Goal: Information Seeking & Learning: Check status

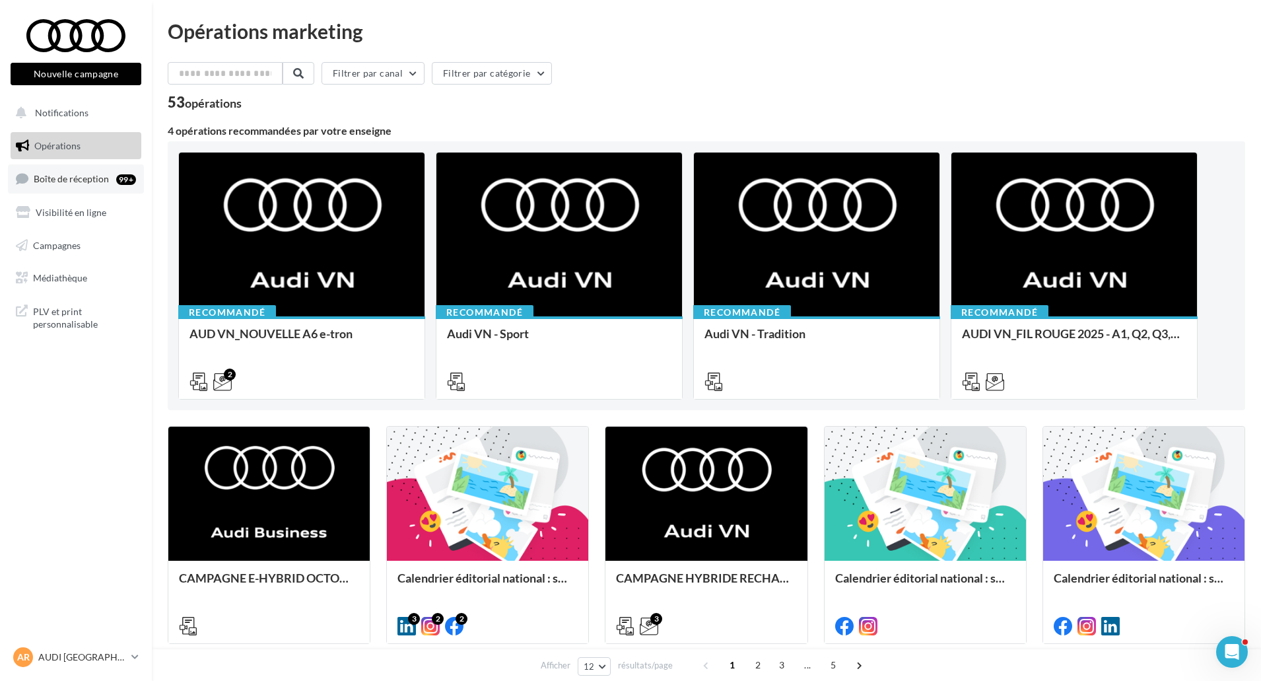
click at [92, 173] on span "Boîte de réception" at bounding box center [71, 178] width 75 height 11
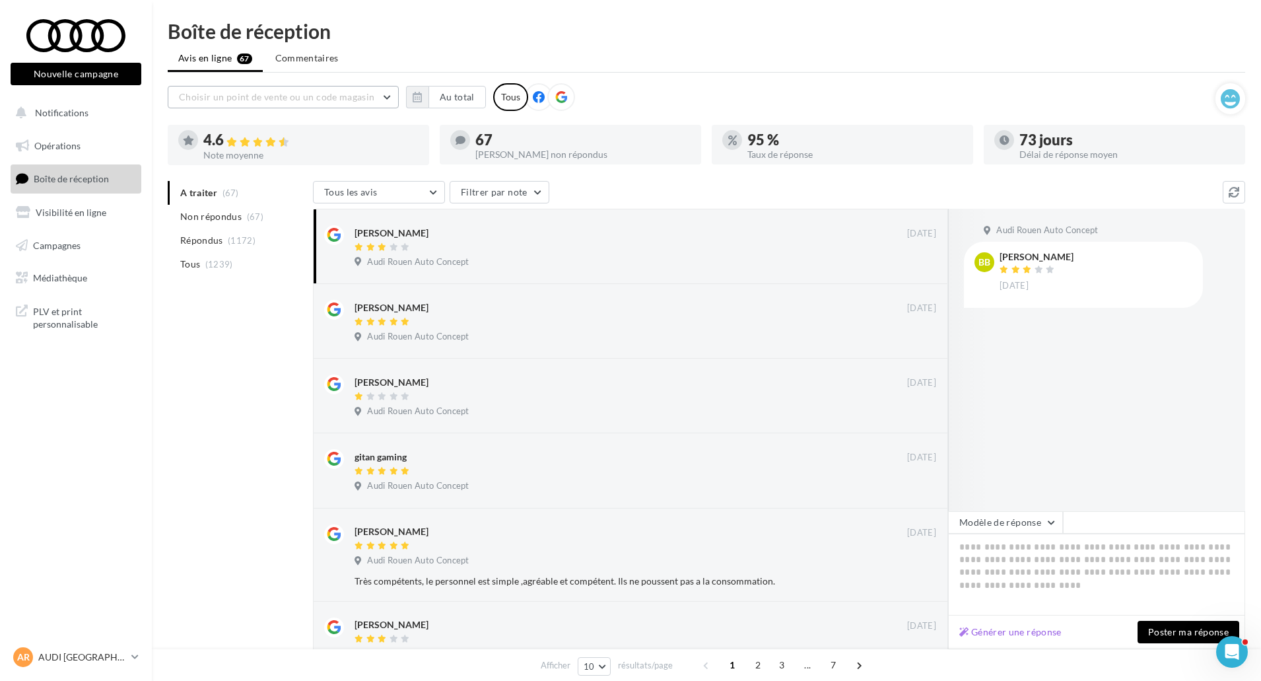
click at [343, 98] on span "Choisir un point de vente ou un code magasin" at bounding box center [276, 96] width 195 height 11
click at [444, 104] on button "Au total" at bounding box center [457, 97] width 57 height 22
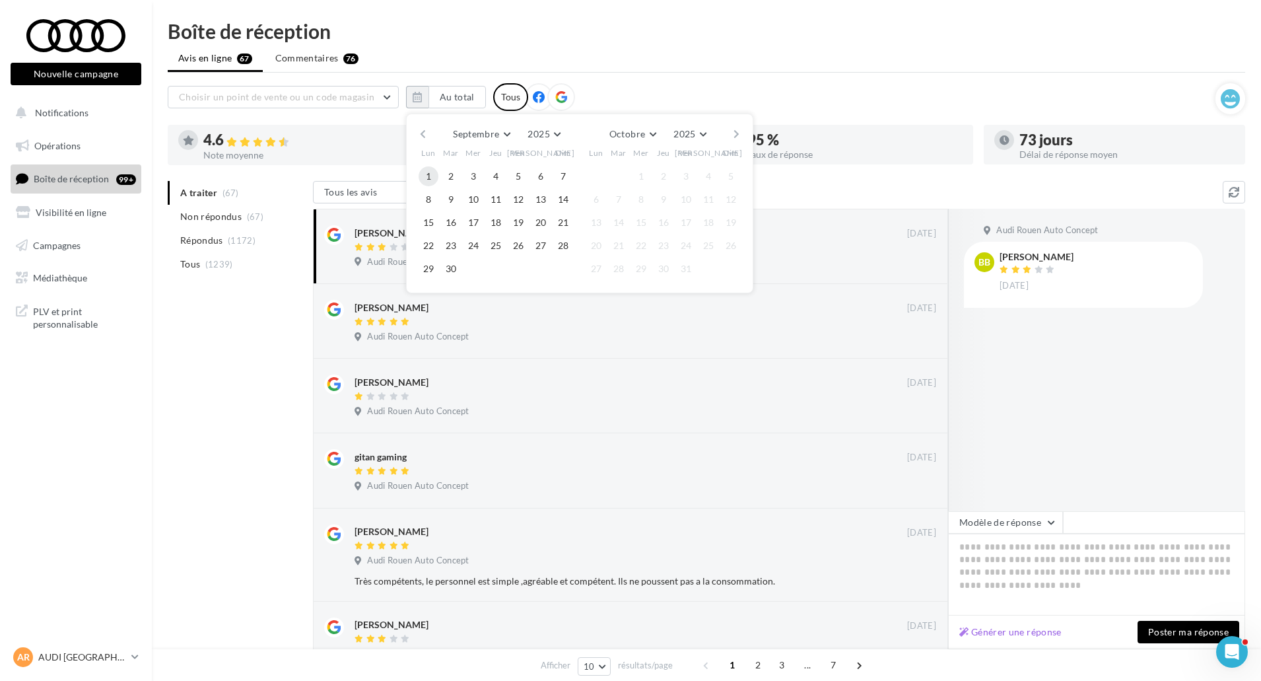
click at [426, 176] on button "1" at bounding box center [429, 176] width 20 height 20
click at [446, 274] on button "30" at bounding box center [451, 269] width 20 height 20
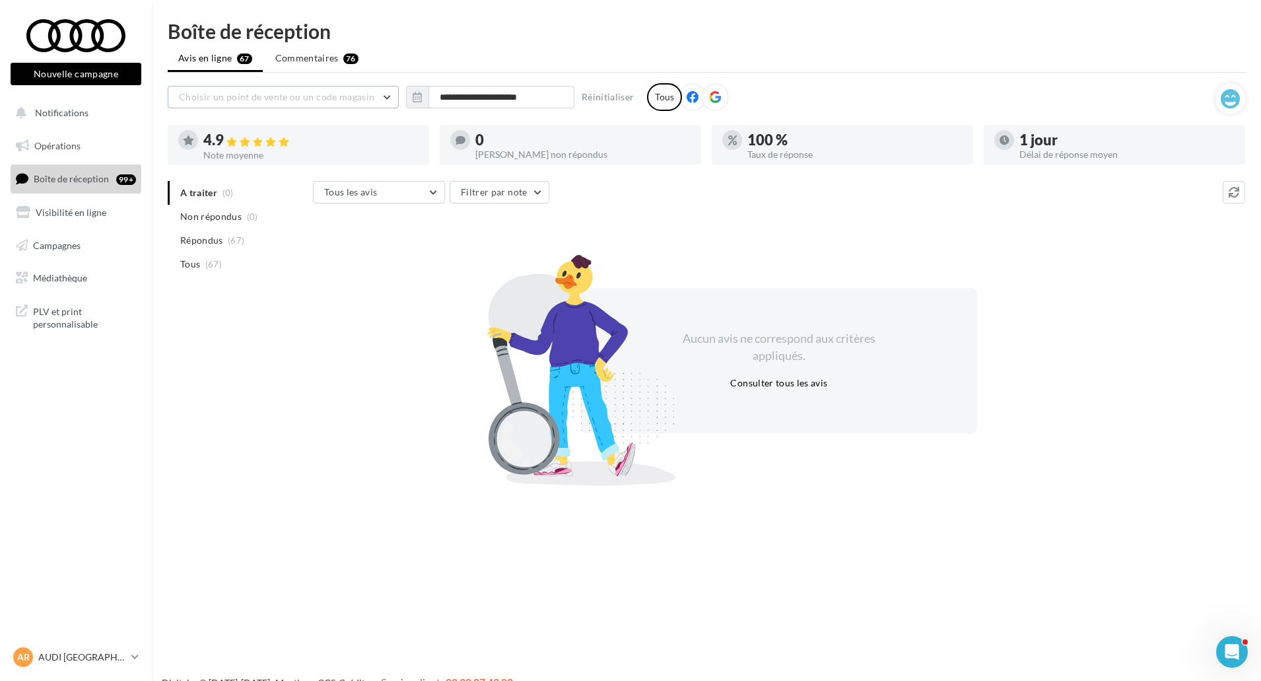
click at [320, 100] on span "Choisir un point de vente ou un code magasin" at bounding box center [276, 96] width 195 height 11
click at [311, 133] on span "04530 - Audi Rouen Auto Concept" at bounding box center [259, 130] width 141 height 11
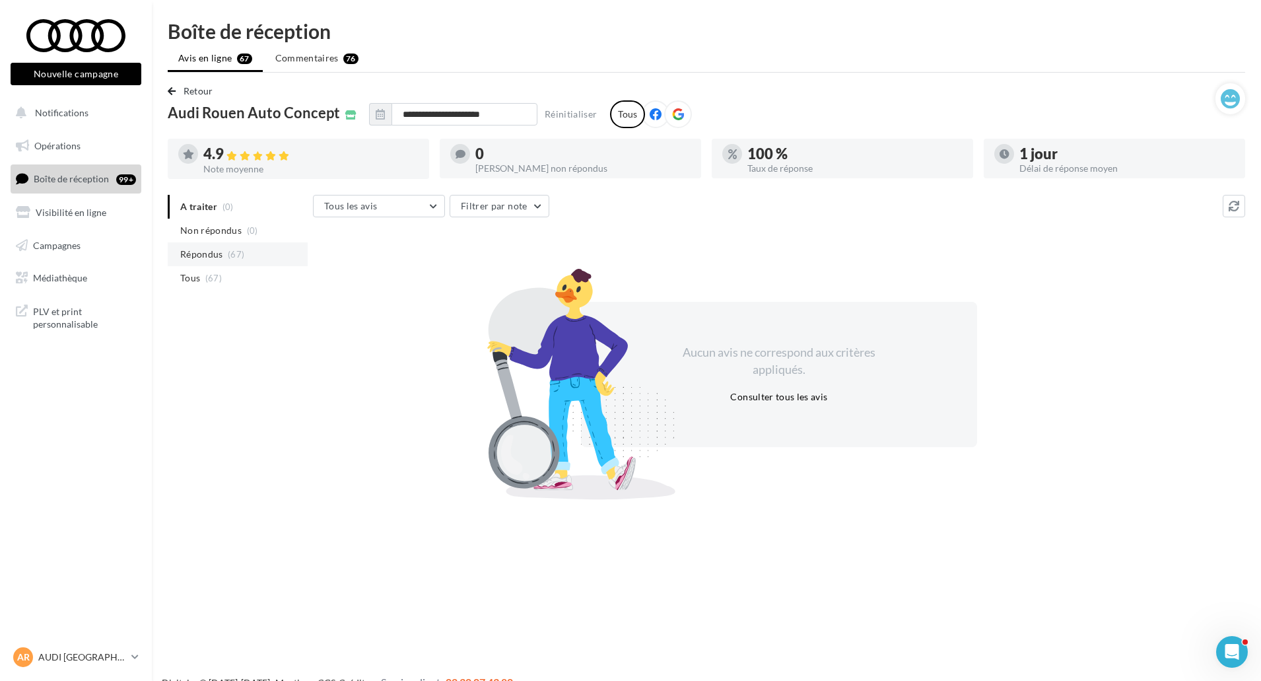
click at [243, 253] on span "(67)" at bounding box center [236, 254] width 17 height 11
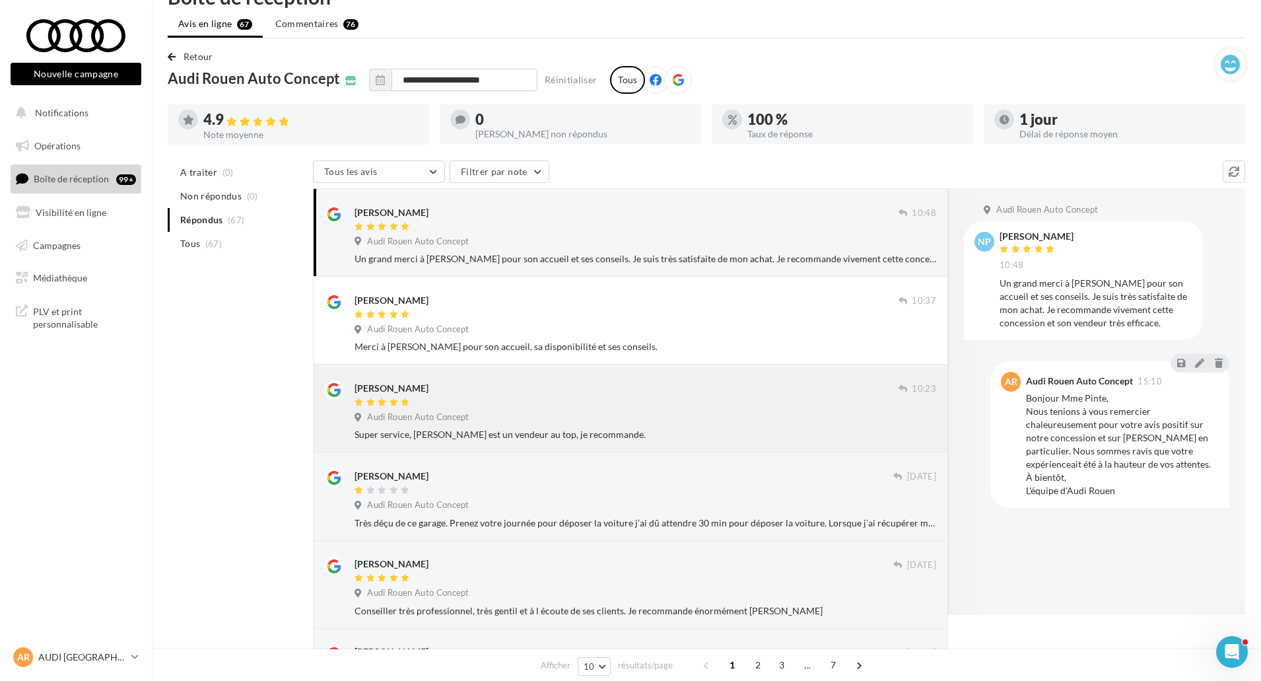
scroll to position [66, 0]
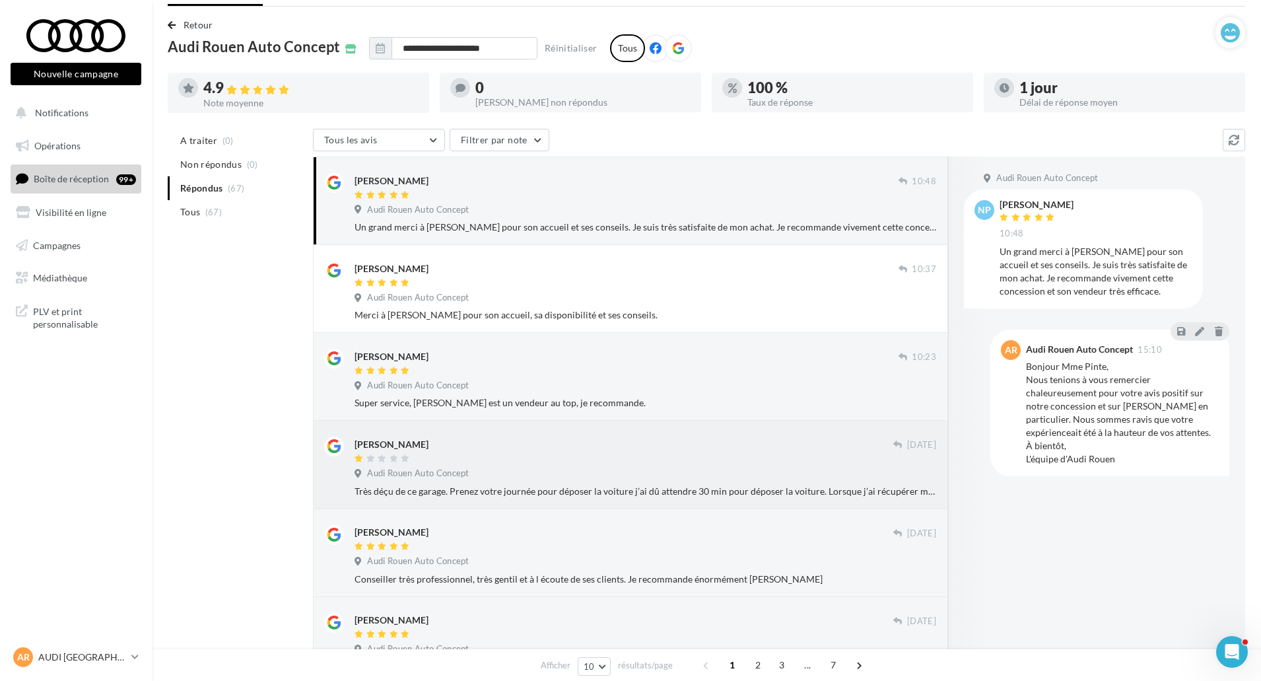
click at [694, 456] on div at bounding box center [624, 459] width 539 height 11
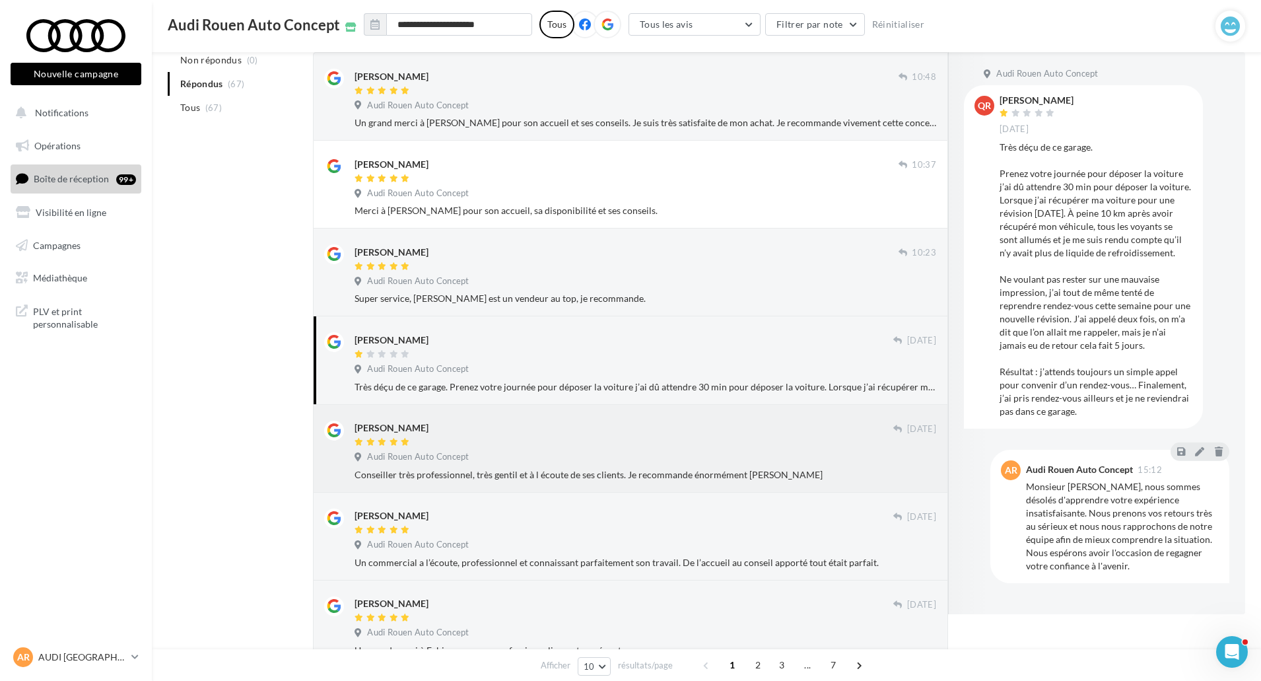
scroll to position [198, 0]
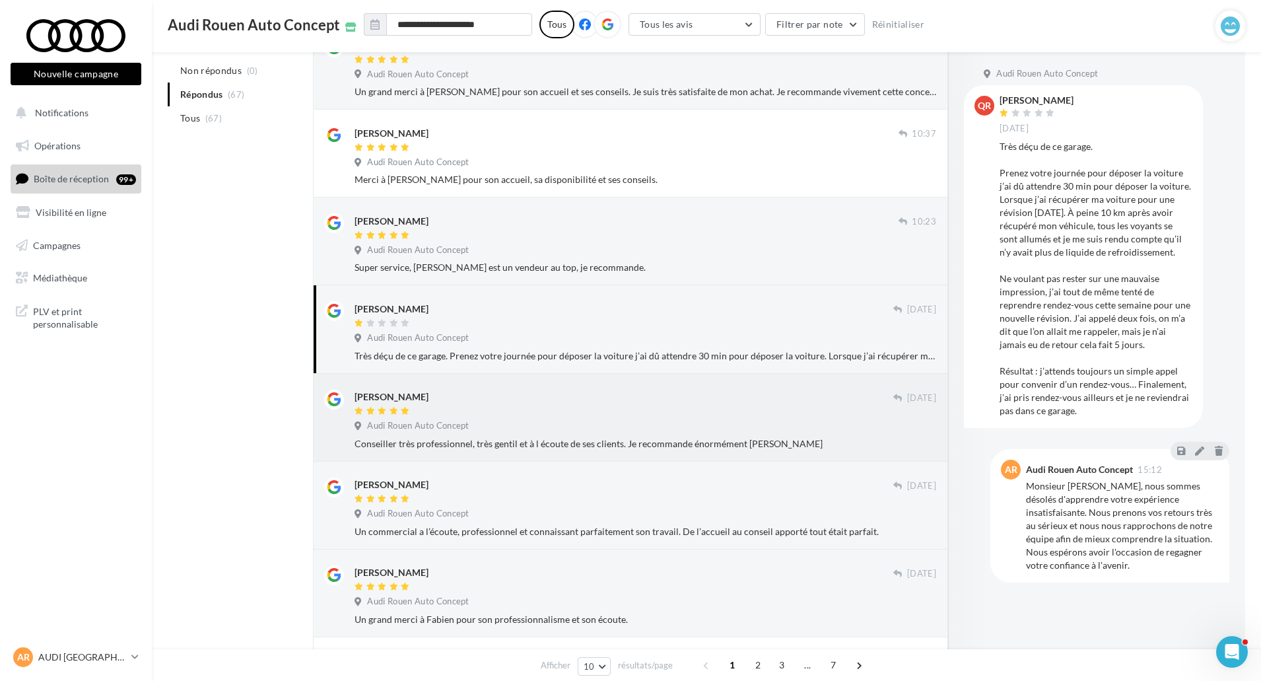
click at [571, 399] on div "mickael modard" at bounding box center [624, 397] width 539 height 14
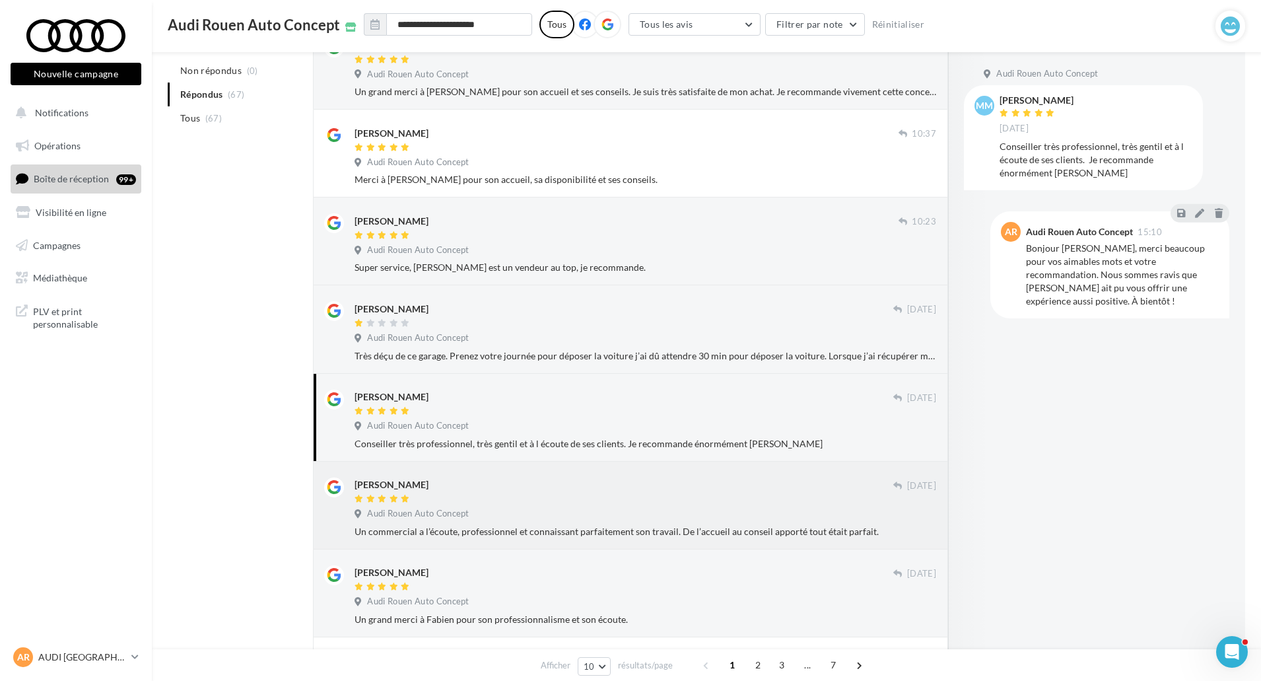
click at [537, 500] on div at bounding box center [624, 499] width 539 height 11
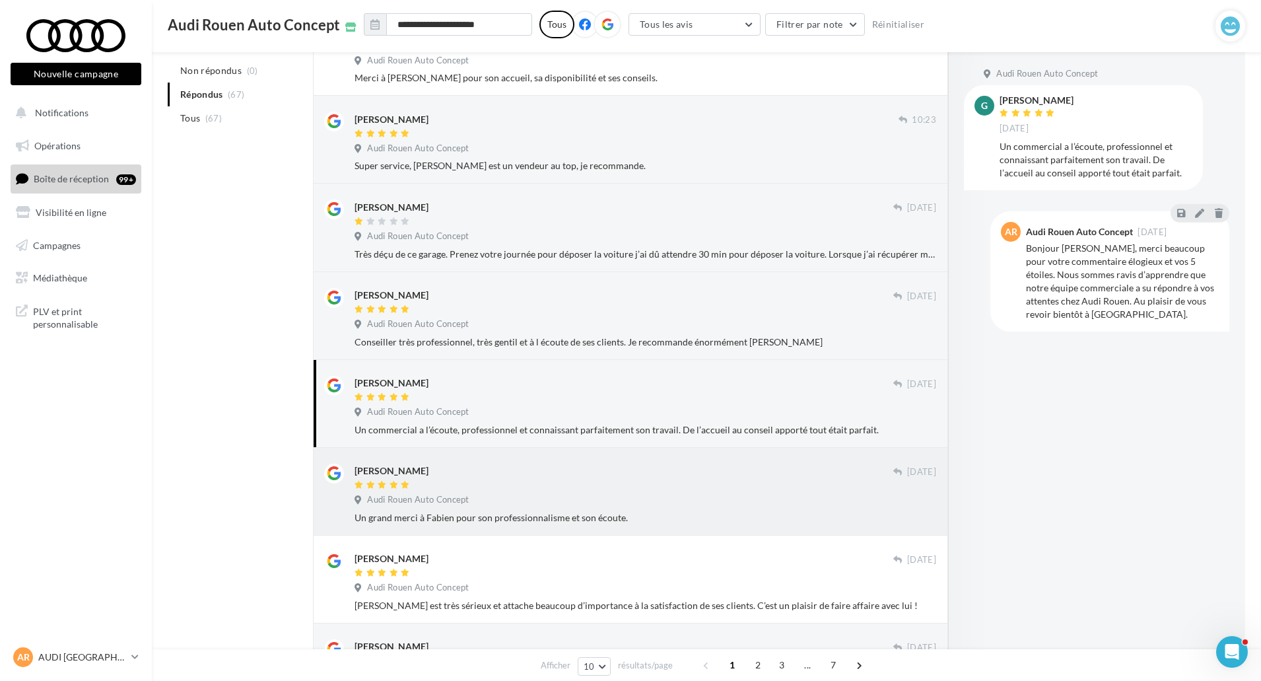
scroll to position [330, 0]
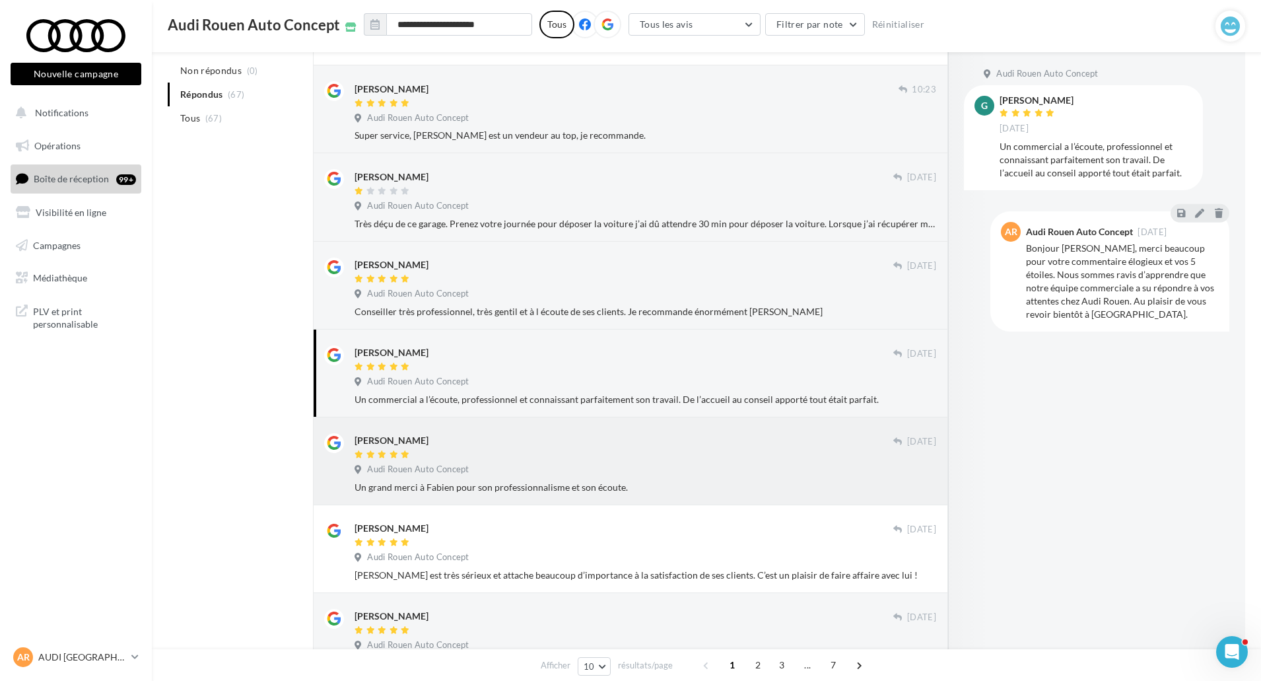
click at [617, 450] on div "Constance" at bounding box center [624, 447] width 539 height 28
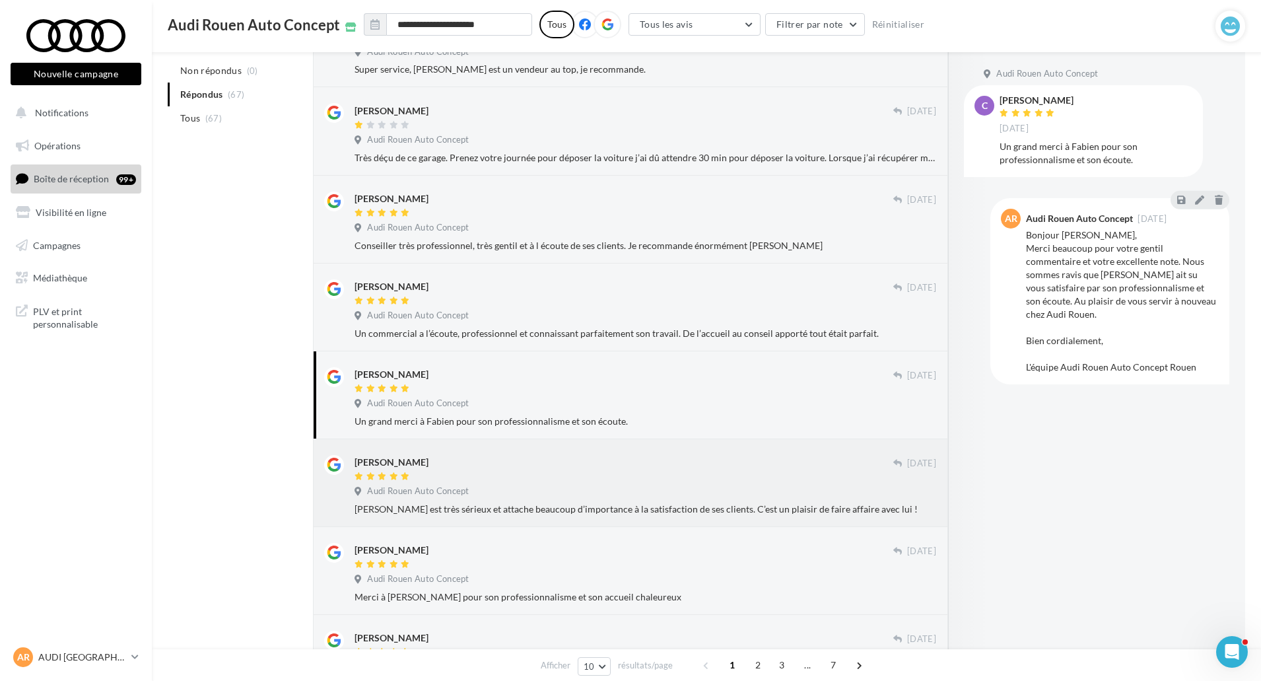
scroll to position [462, 0]
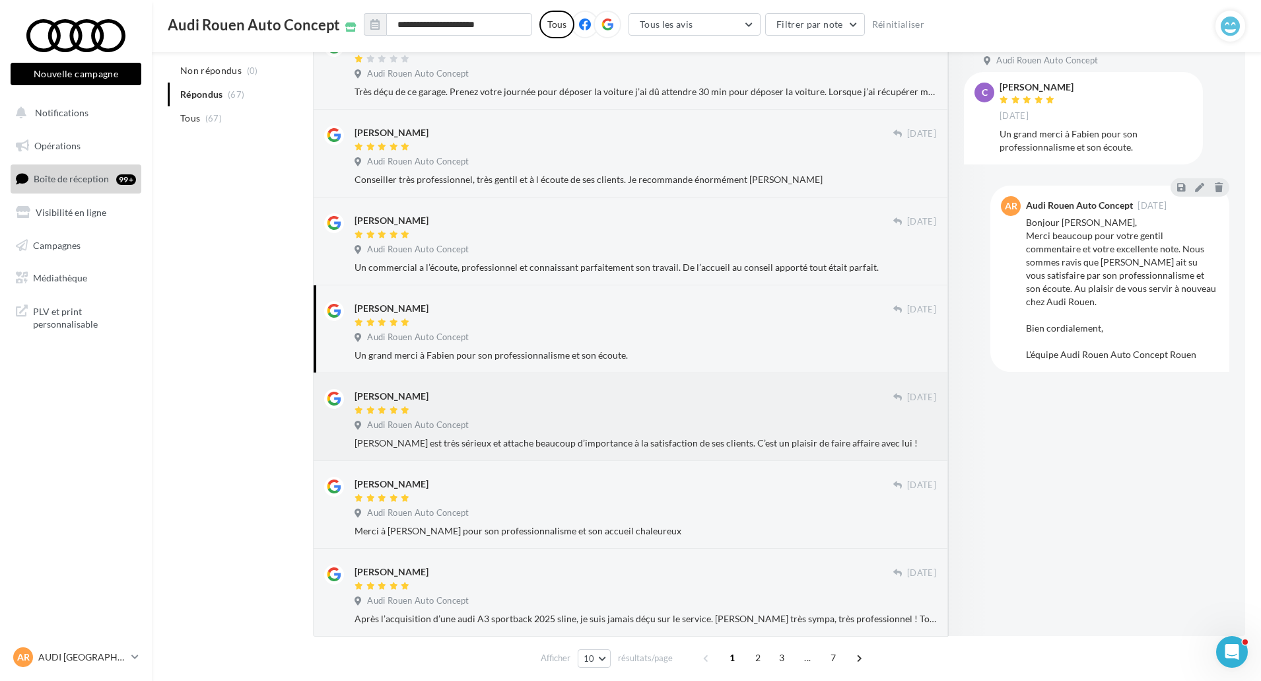
click at [737, 434] on div "helene turpin 28 sept. Audi Rouen Auto Concept Nicolas est très sérieux et atta…" at bounding box center [646, 419] width 582 height 61
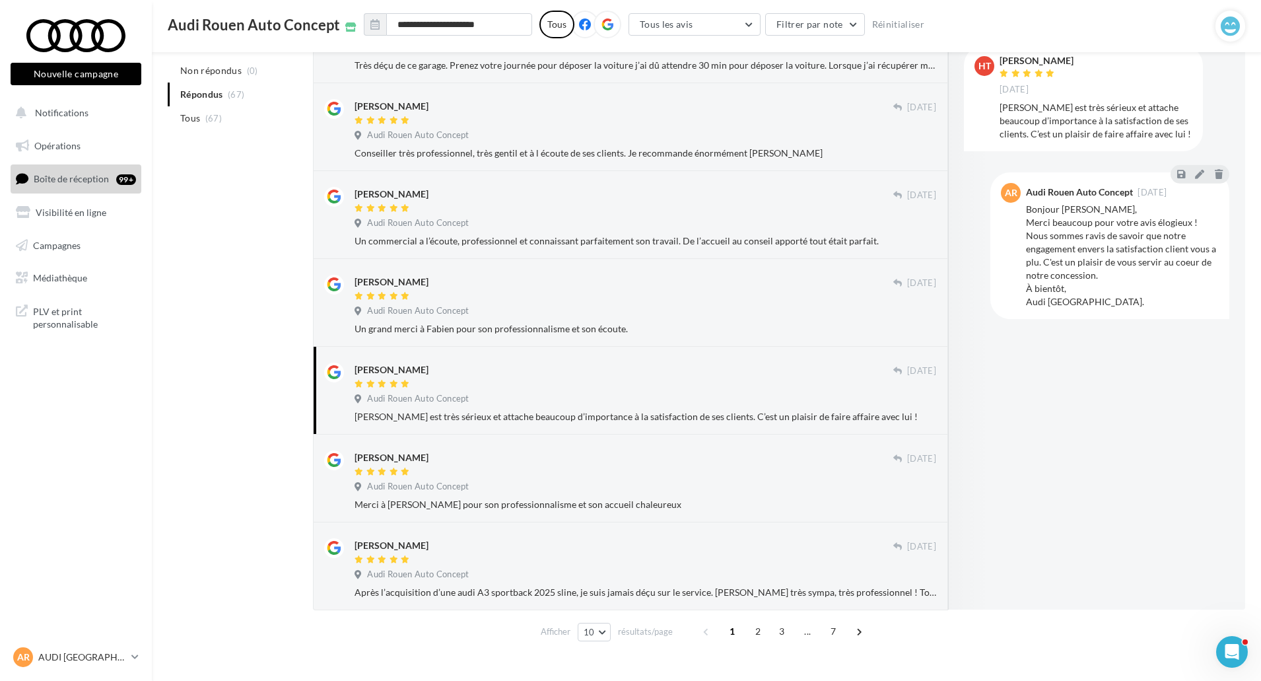
scroll to position [512, 0]
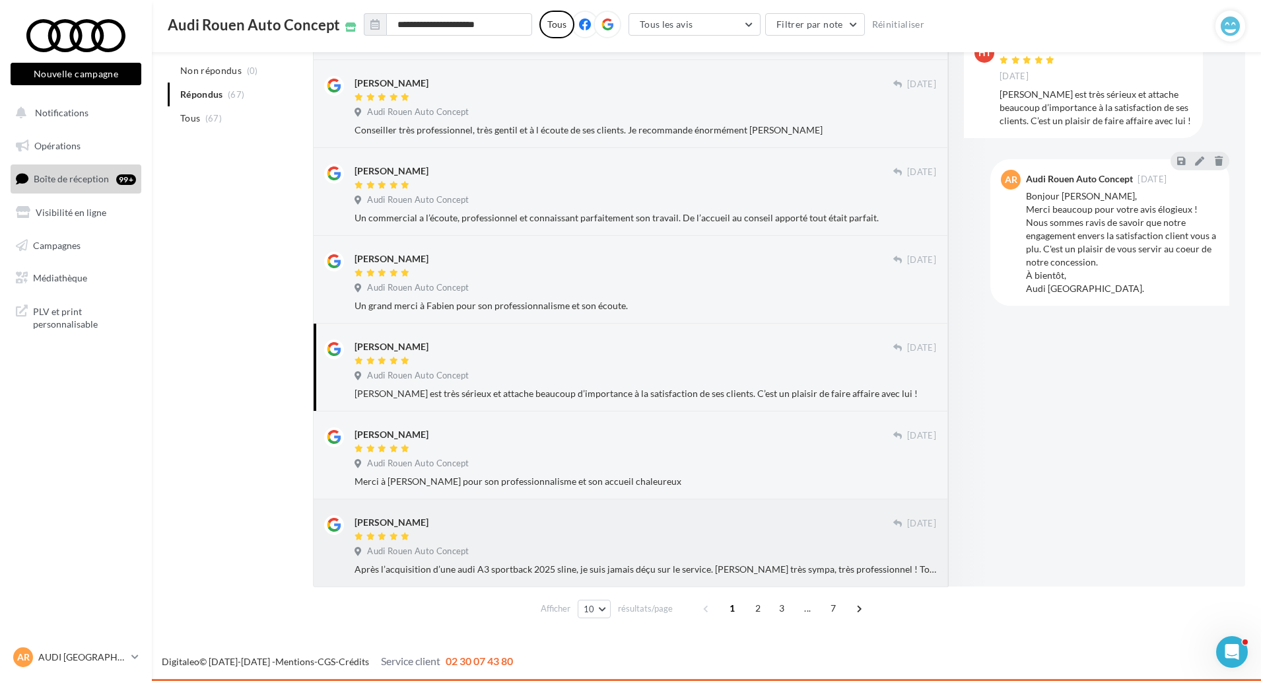
click at [600, 524] on div "Kevin Cisseville" at bounding box center [624, 522] width 539 height 14
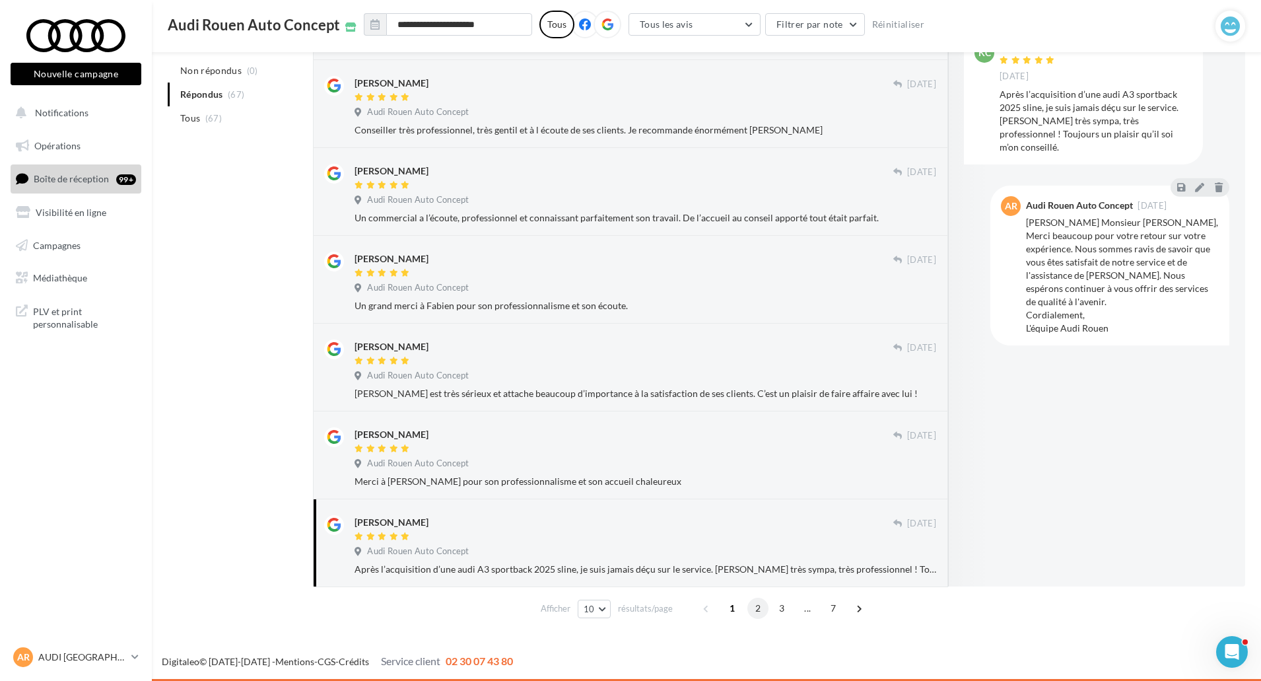
click at [750, 611] on span "2" at bounding box center [757, 608] width 21 height 21
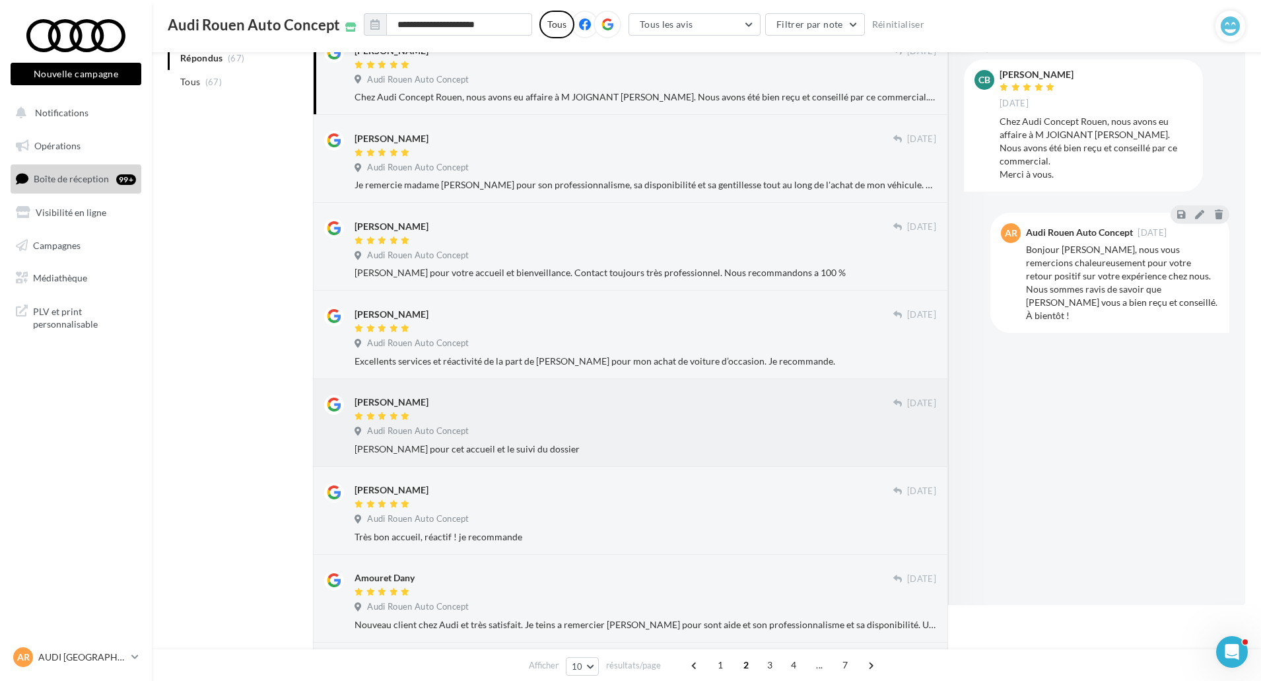
scroll to position [198, 0]
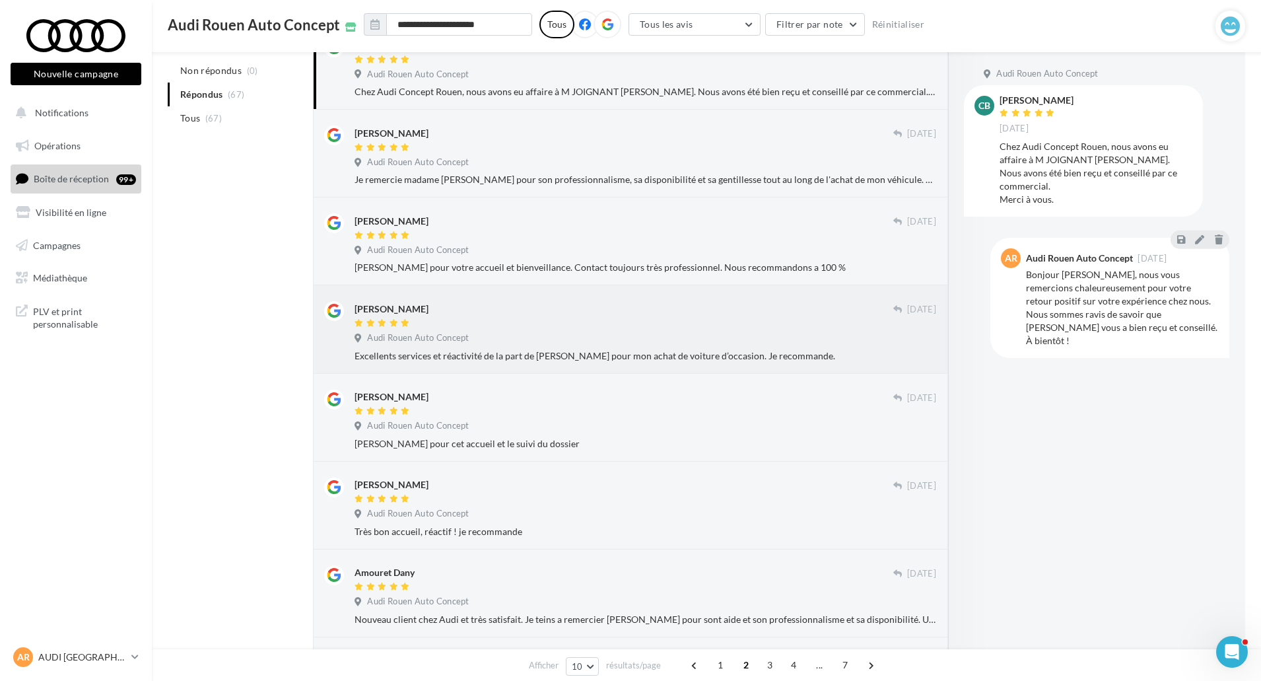
click at [794, 353] on div "Excellents services et réactivité de la part de Benjamin pour mon achat de voit…" at bounding box center [646, 355] width 582 height 13
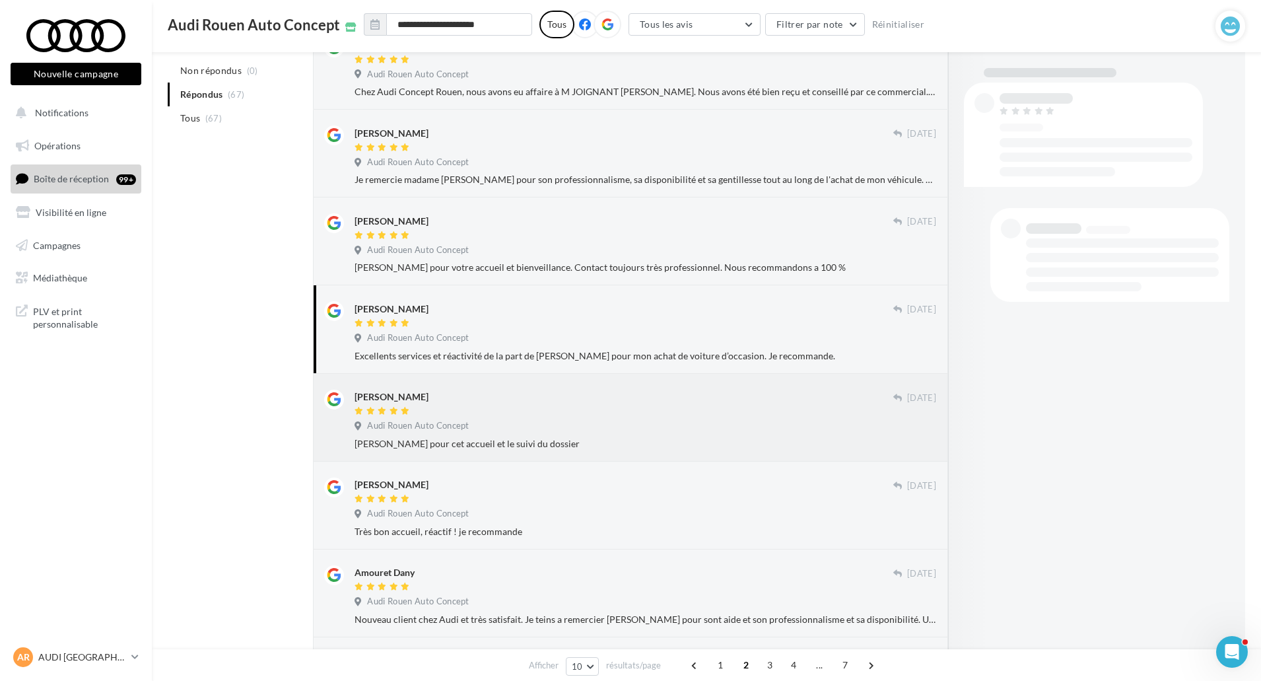
click at [776, 435] on div "Yann 26 sept. Audi Rouen Auto Concept Merci Christophe pour cet accueil et le s…" at bounding box center [646, 420] width 582 height 61
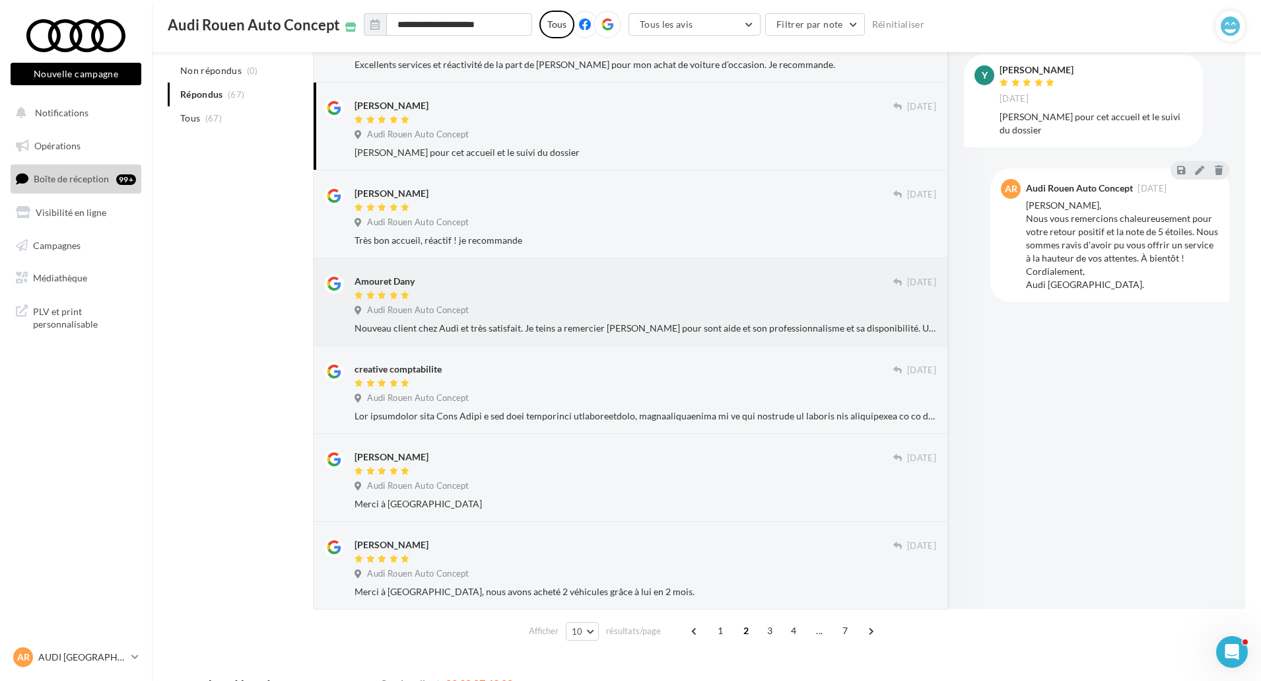
scroll to position [512, 0]
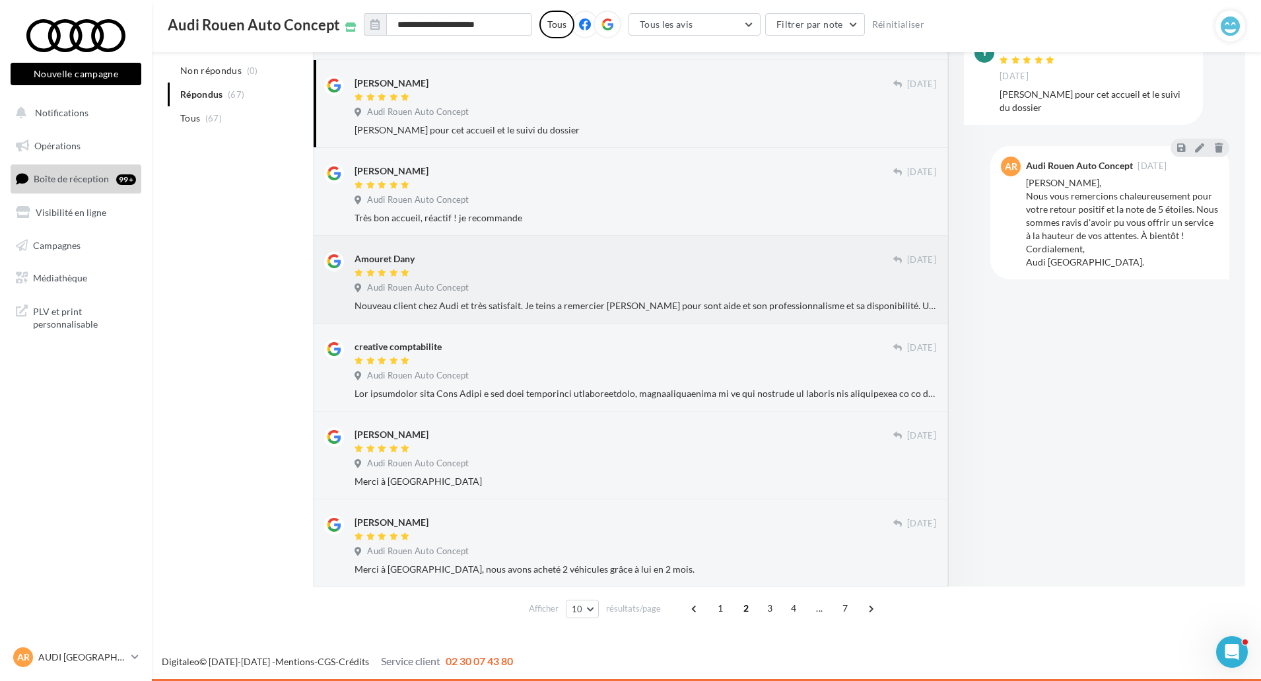
click at [798, 351] on div "creative comptabilite" at bounding box center [624, 346] width 539 height 14
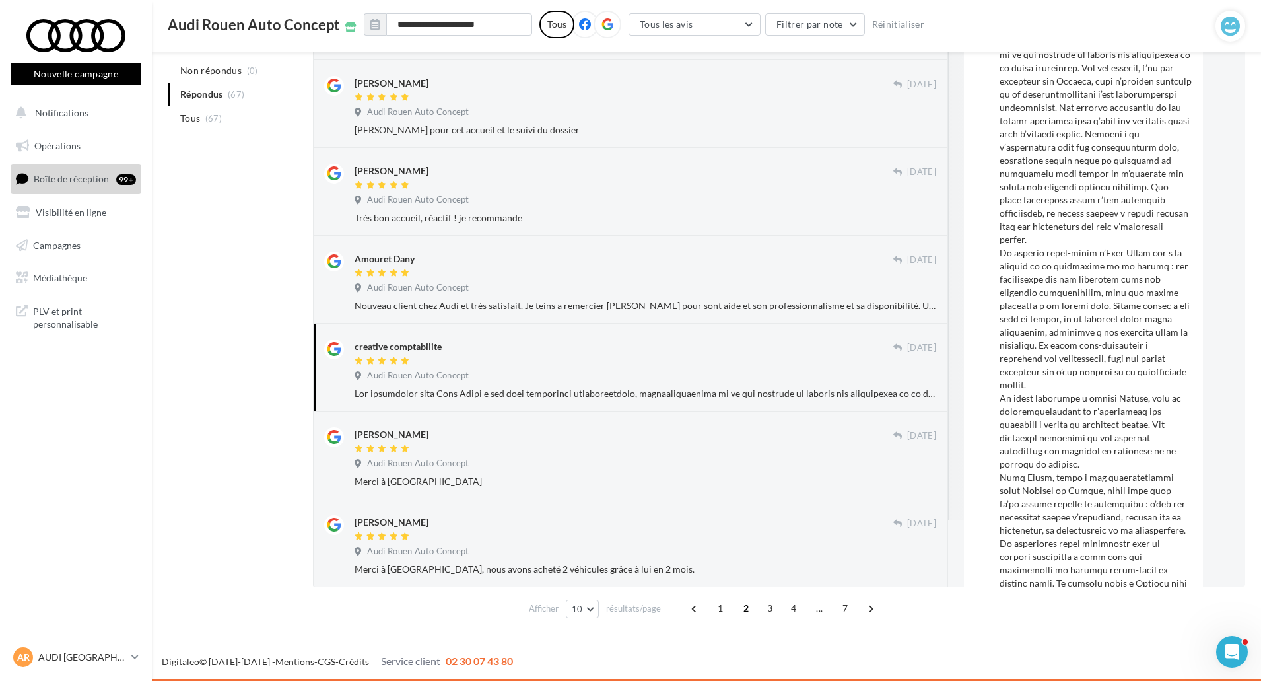
scroll to position [132, 0]
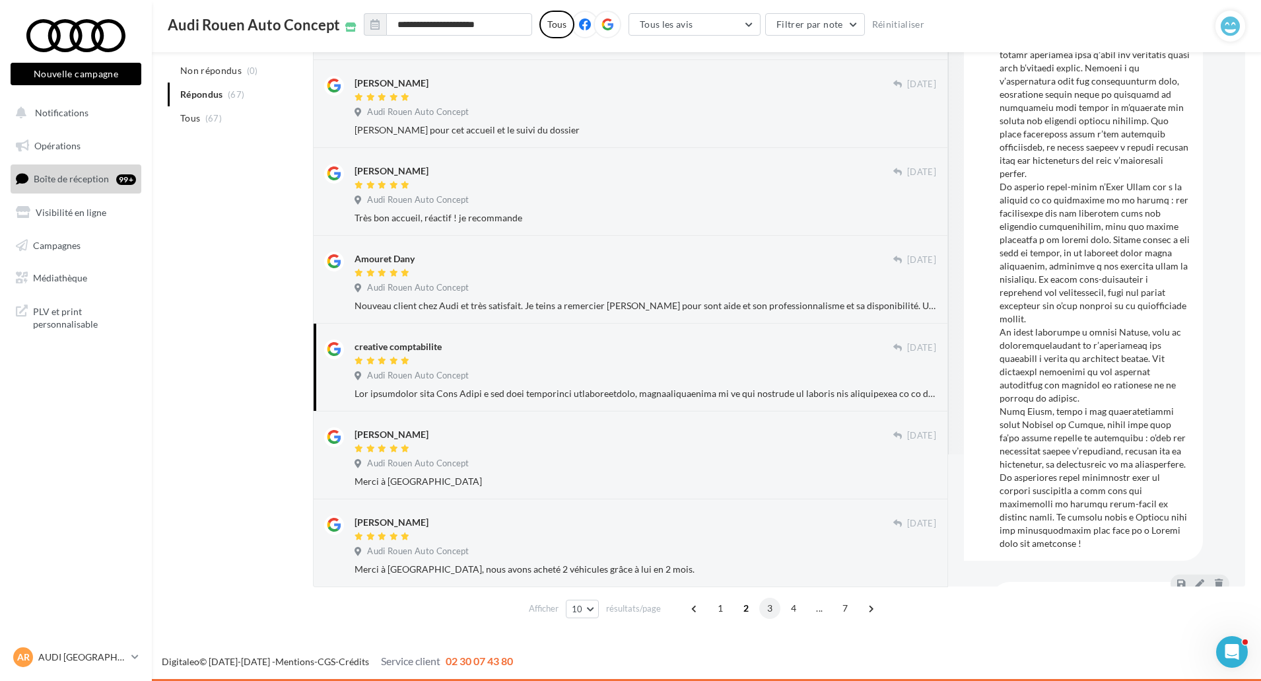
click at [765, 612] on span "3" at bounding box center [769, 608] width 21 height 21
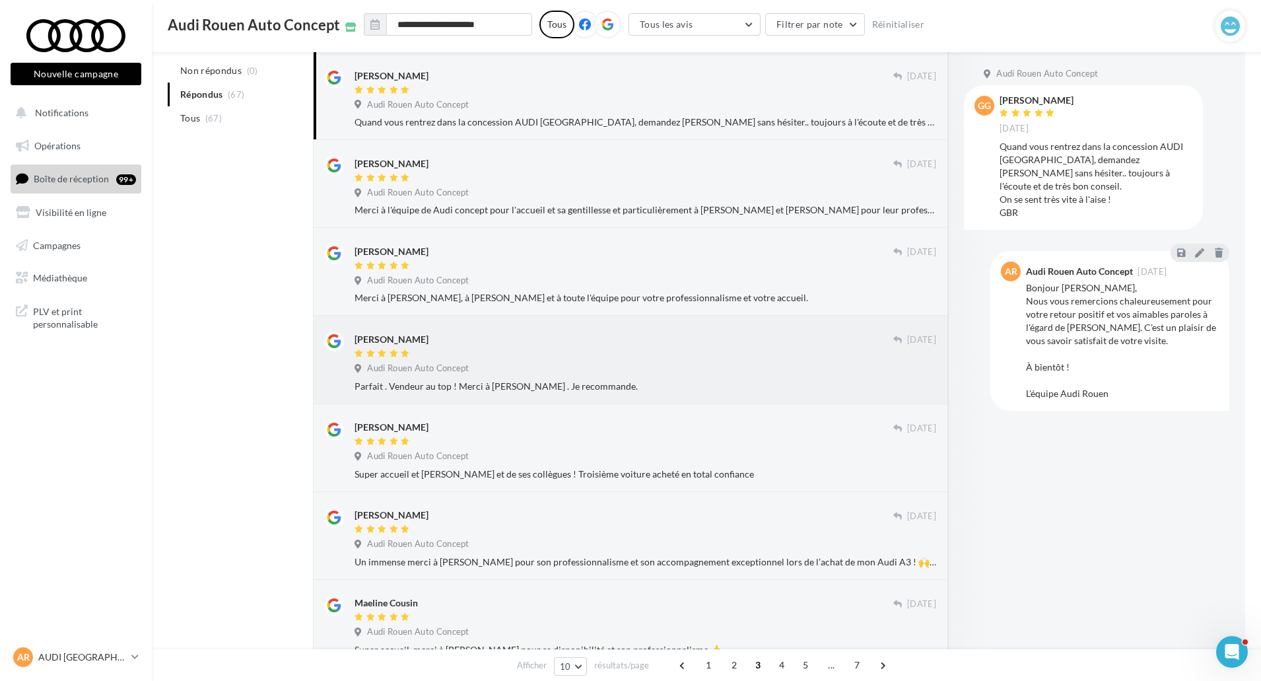
scroll to position [198, 0]
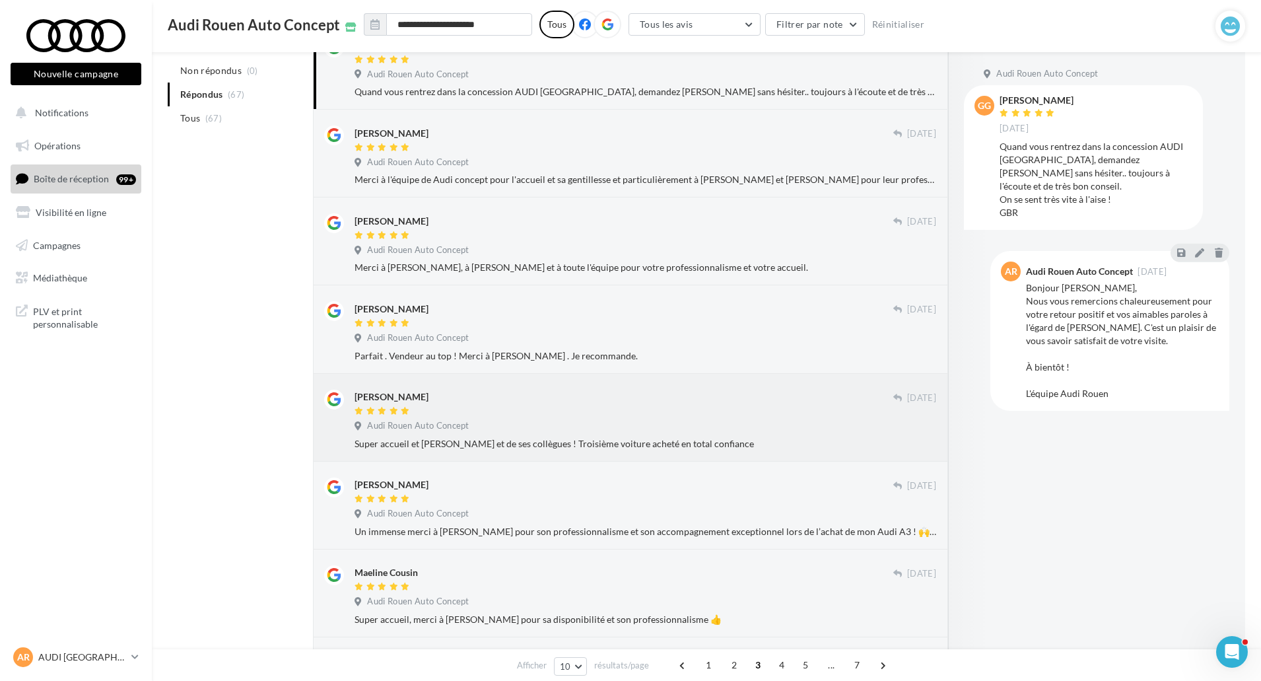
click at [835, 419] on div "maxime fleutry 25 sept. Audi Rouen Auto Concept Super accueil et Guillaume Pont…" at bounding box center [646, 420] width 582 height 61
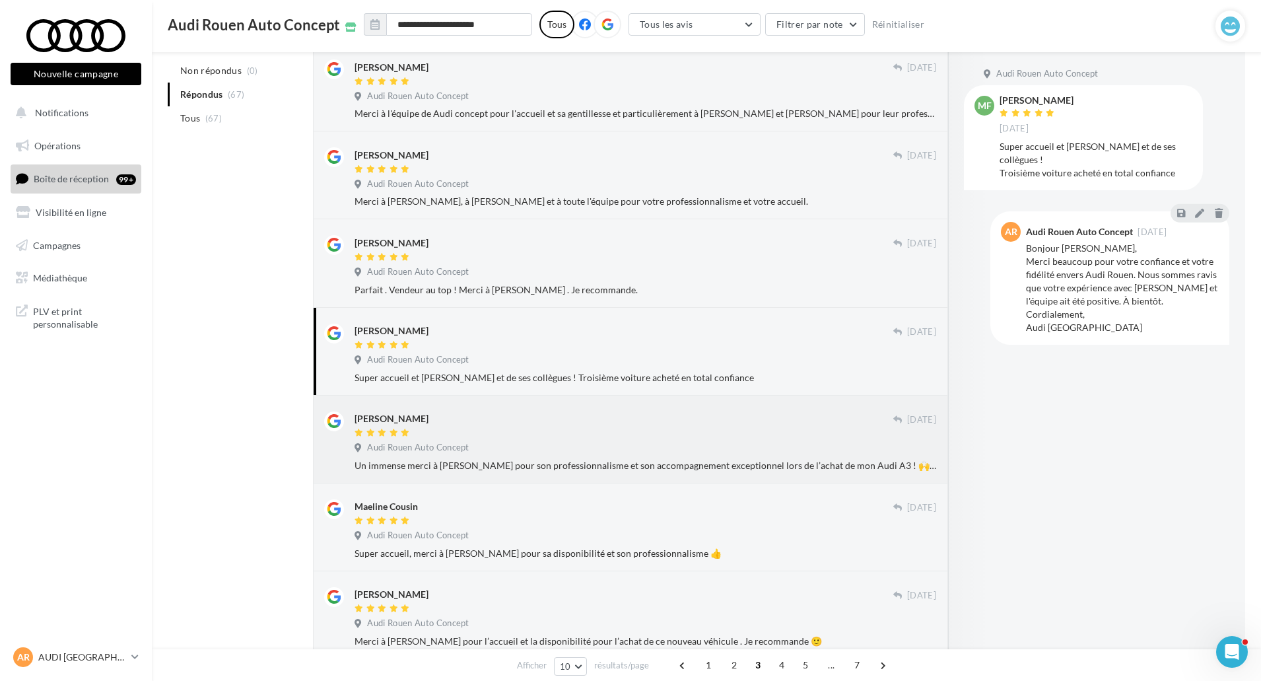
click at [806, 432] on div at bounding box center [624, 433] width 539 height 11
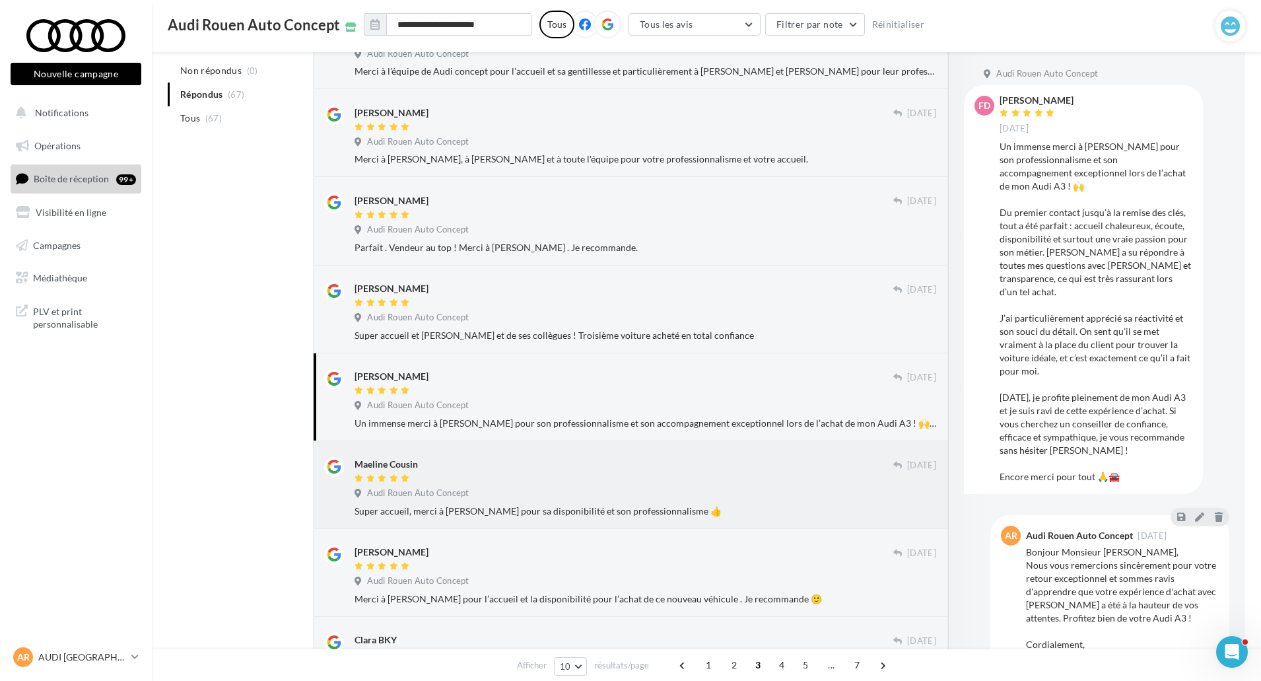
scroll to position [330, 0]
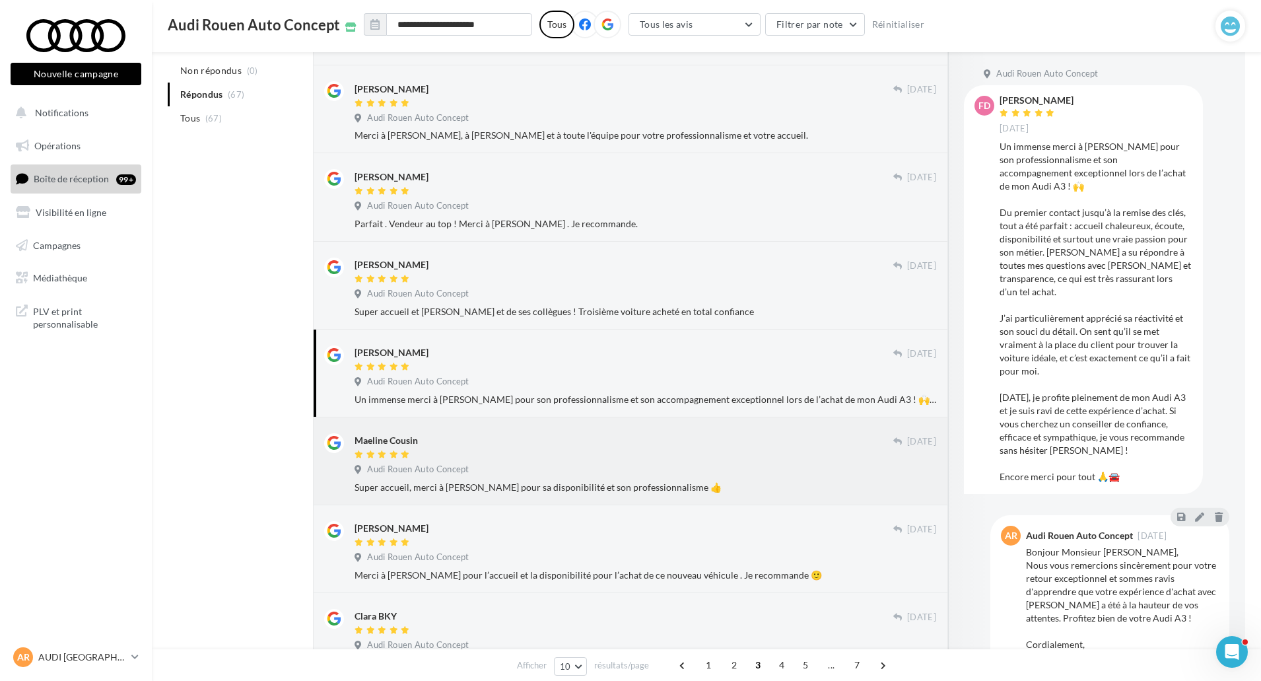
click at [775, 465] on div "Audi Rouen Auto Concept" at bounding box center [646, 471] width 582 height 15
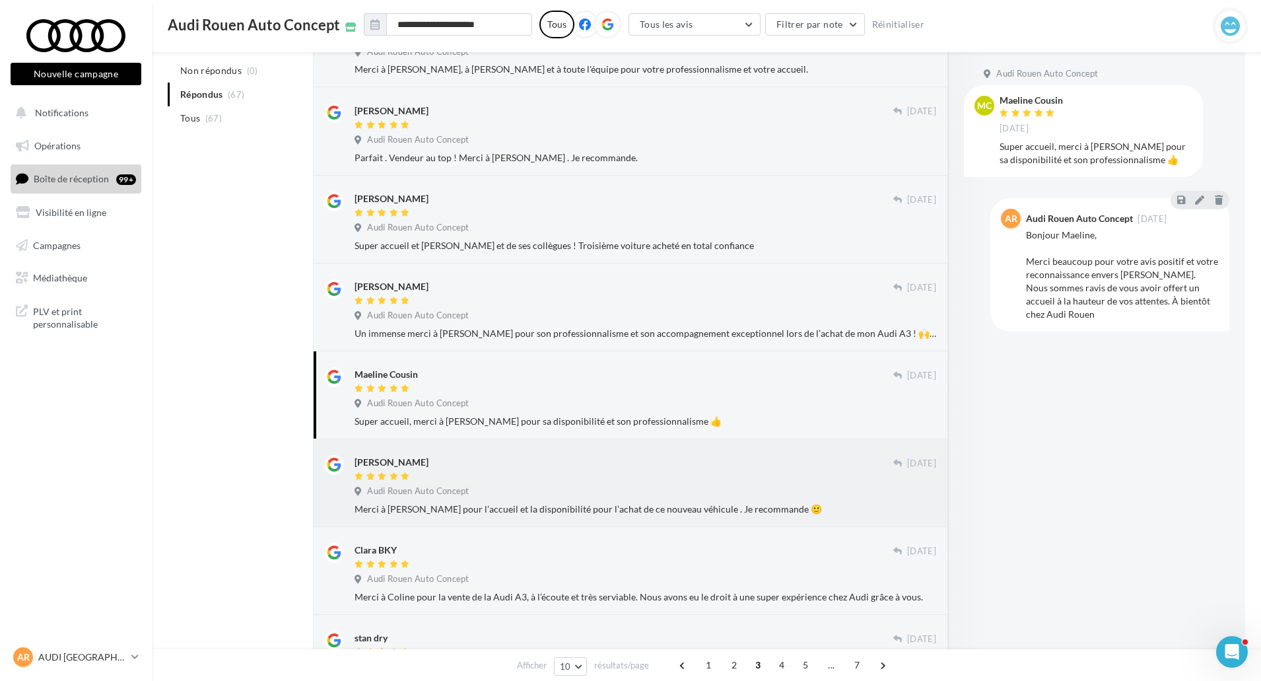
click at [763, 475] on div at bounding box center [624, 476] width 539 height 11
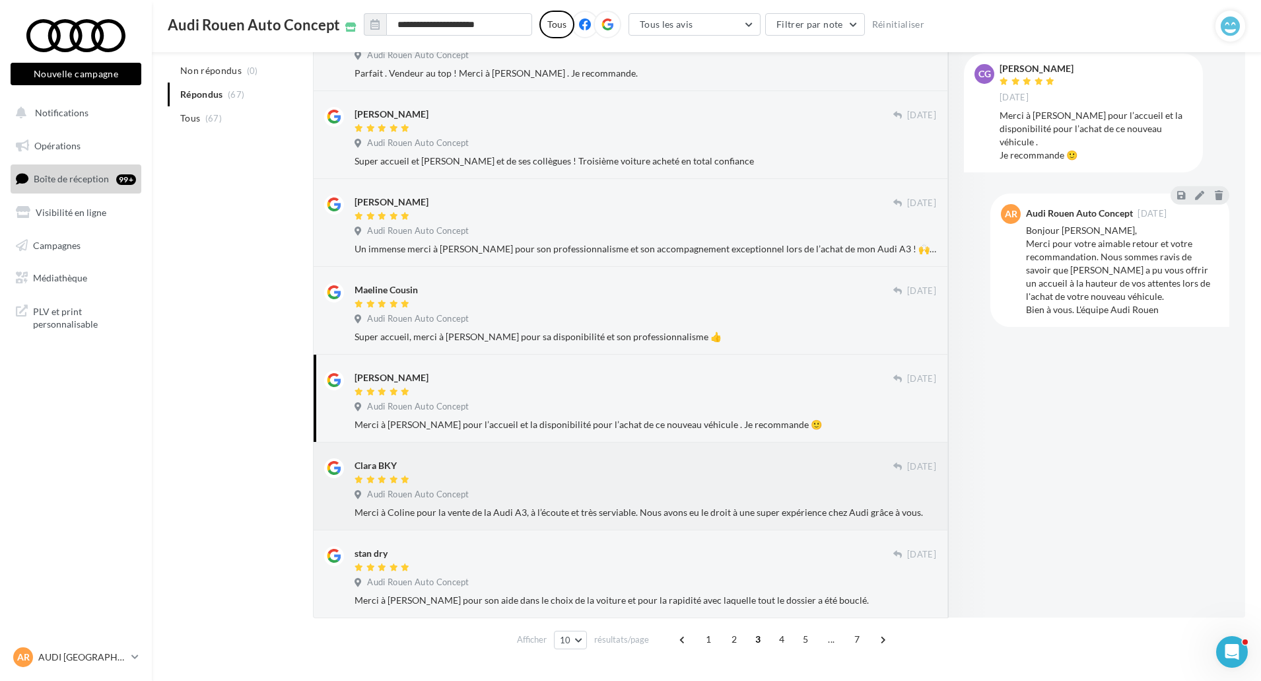
scroll to position [512, 0]
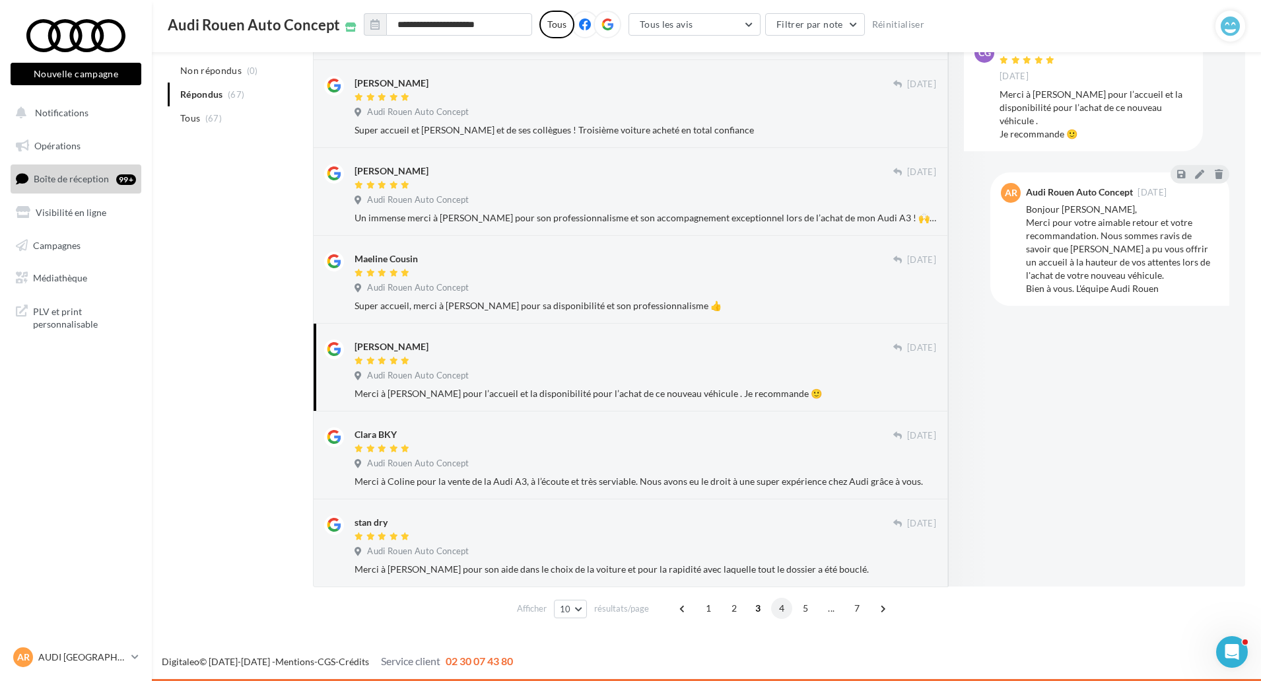
click at [783, 608] on span "4" at bounding box center [781, 608] width 21 height 21
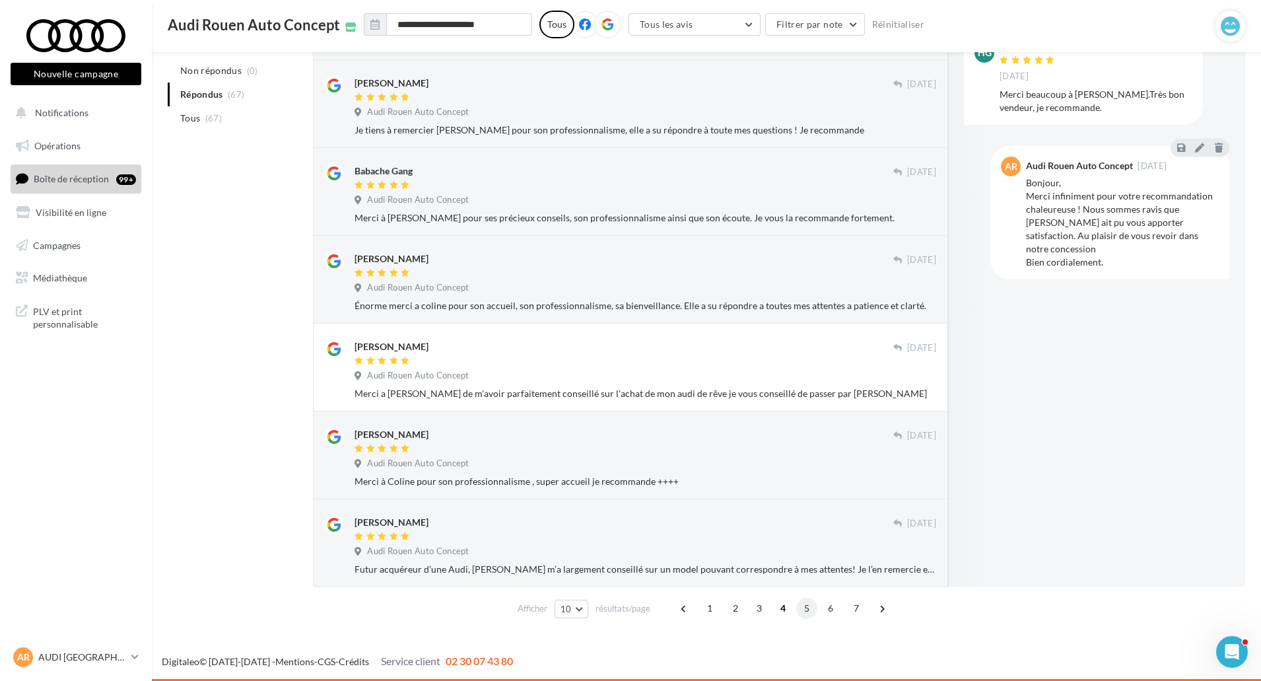
click at [809, 607] on span "5" at bounding box center [806, 608] width 21 height 21
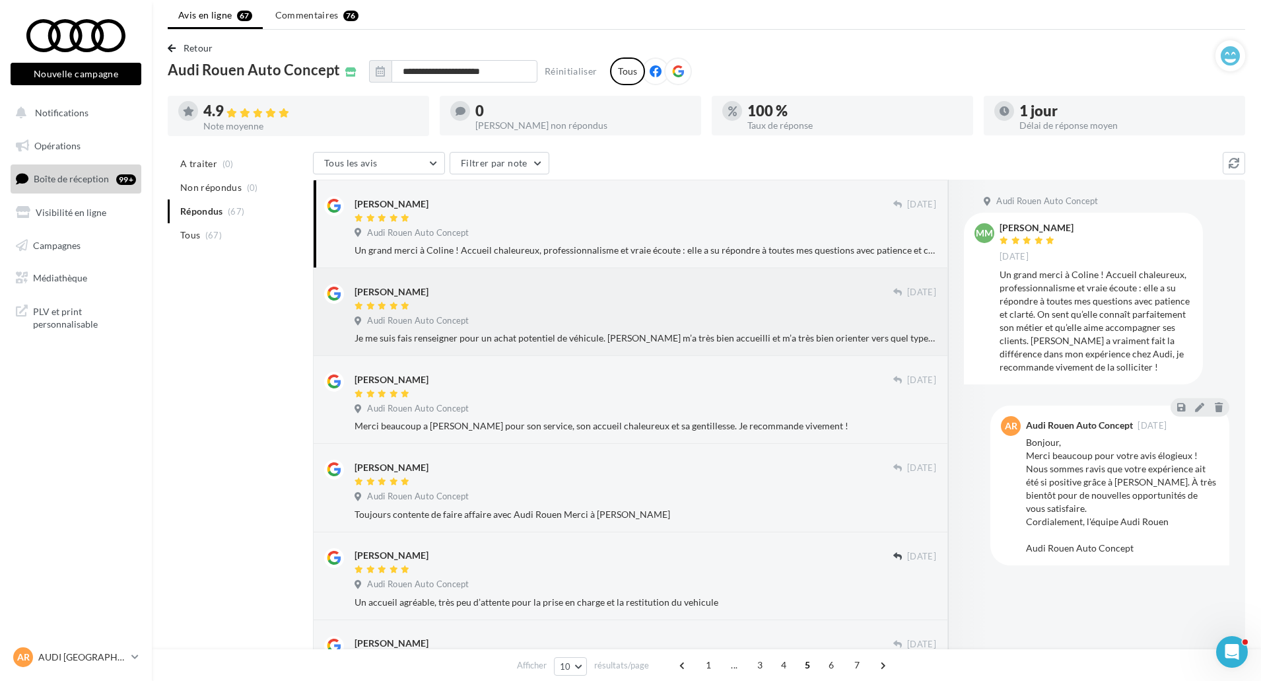
scroll to position [66, 0]
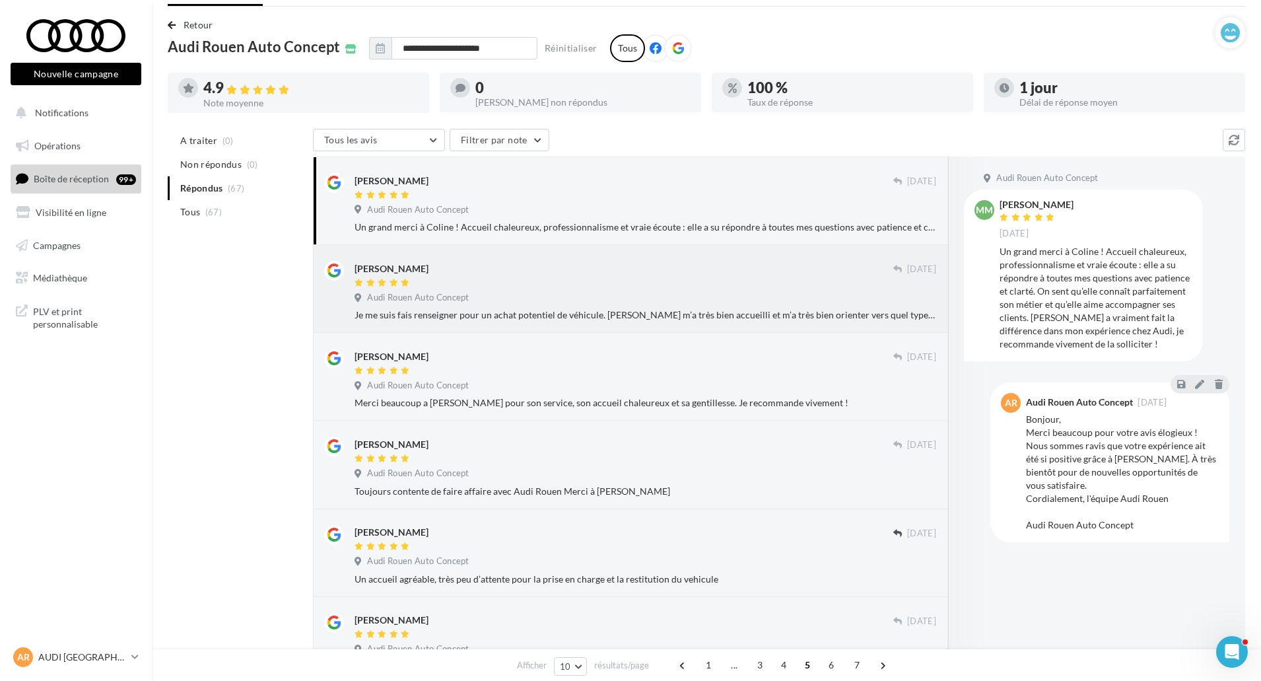
click at [845, 327] on div "Ludovic Drapala 23 sept. Audi Rouen Auto Concept Je me suis fais renseigner pou…" at bounding box center [630, 289] width 635 height 88
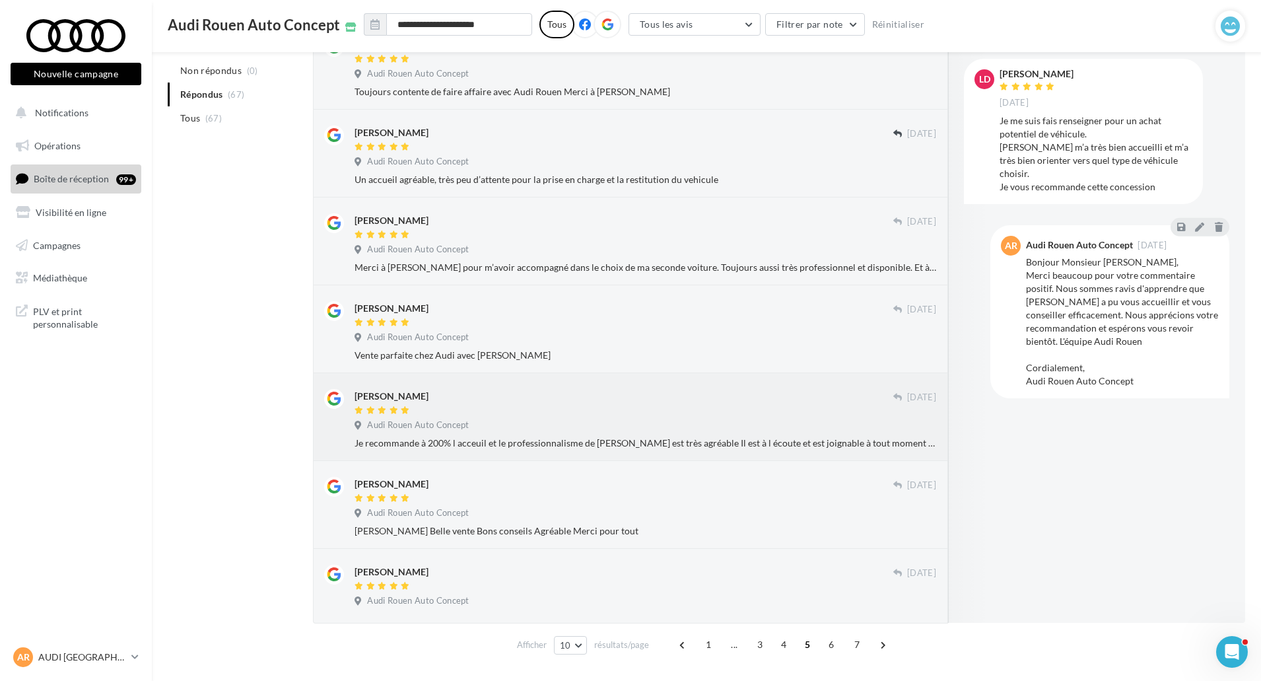
scroll to position [499, 0]
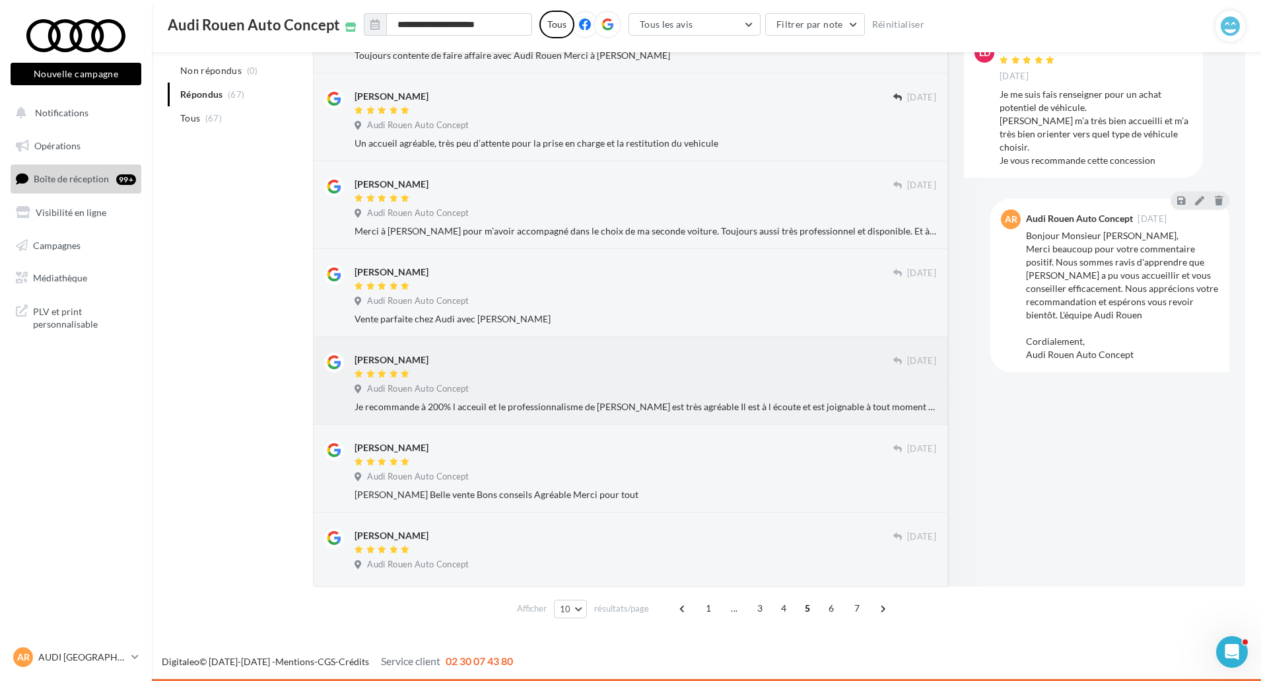
click at [780, 378] on div at bounding box center [624, 374] width 539 height 11
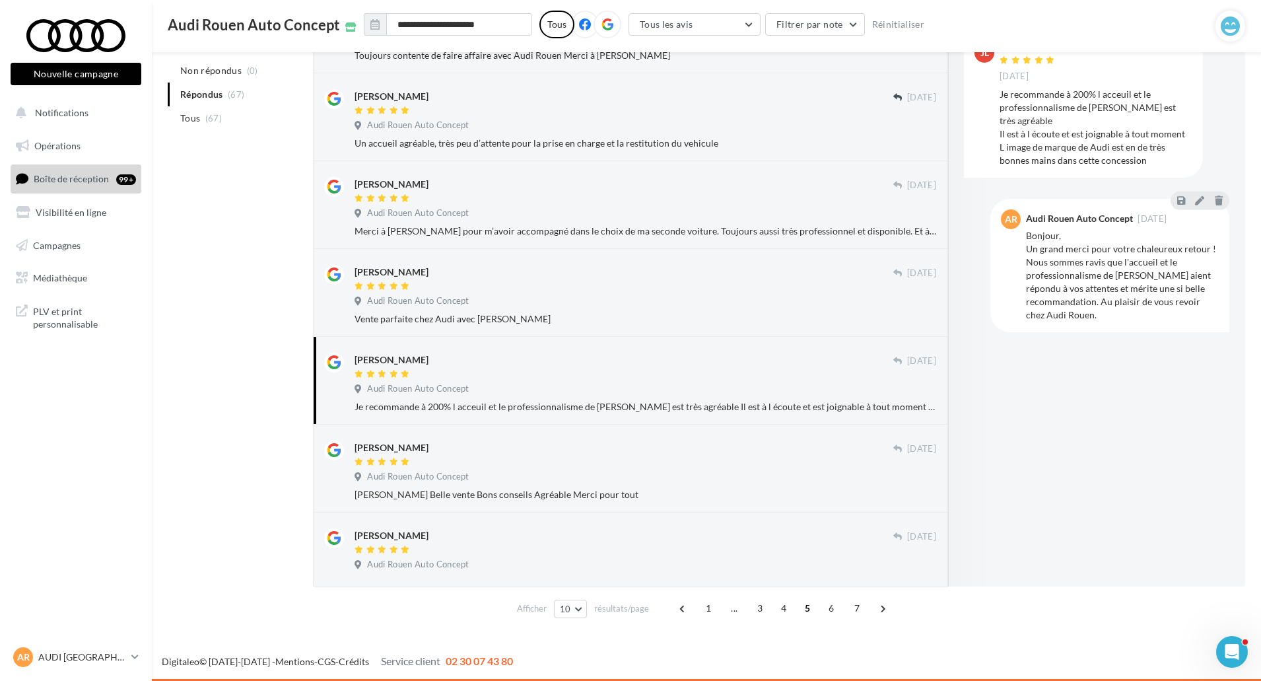
click at [832, 609] on span "6" at bounding box center [831, 608] width 21 height 21
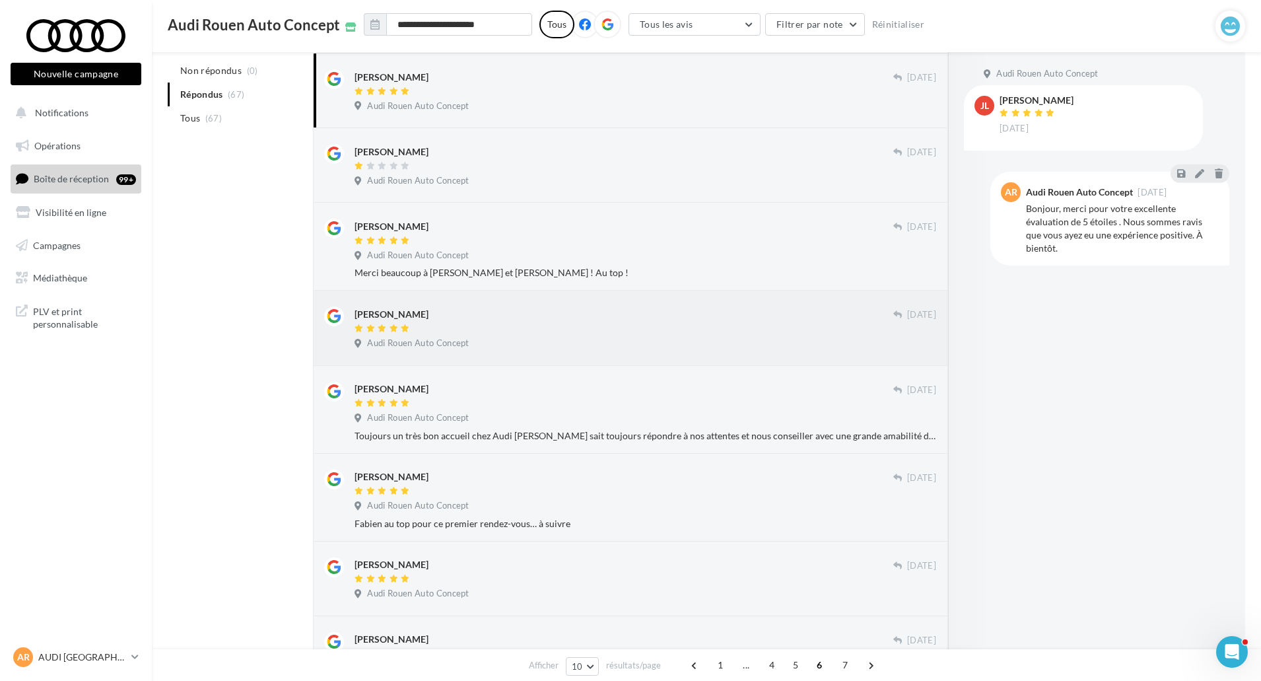
scroll to position [198, 0]
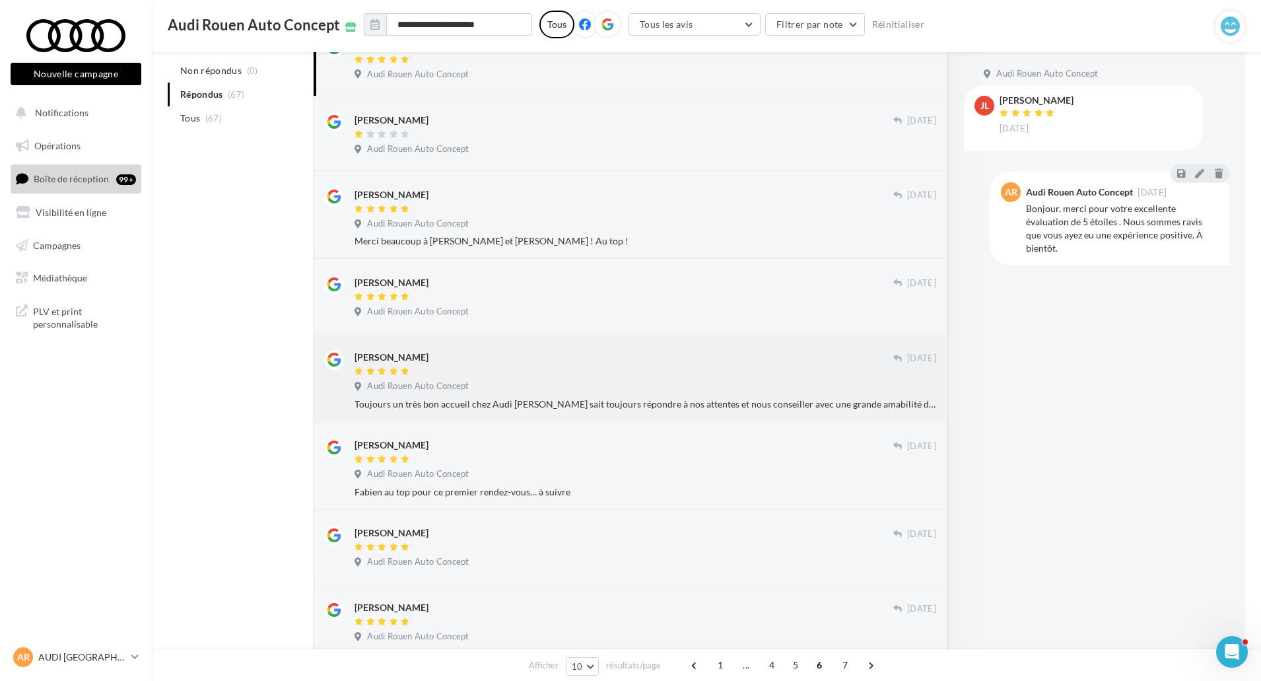
click at [709, 357] on div "Tony Confais" at bounding box center [624, 357] width 539 height 14
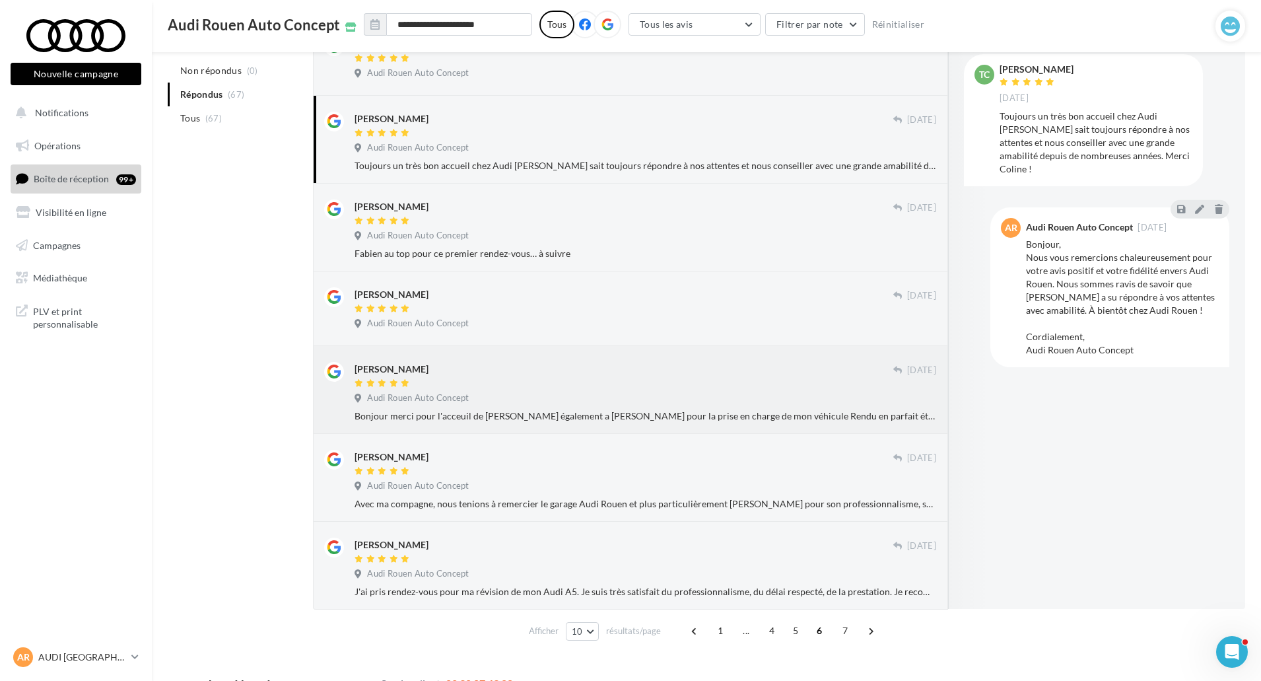
scroll to position [459, 0]
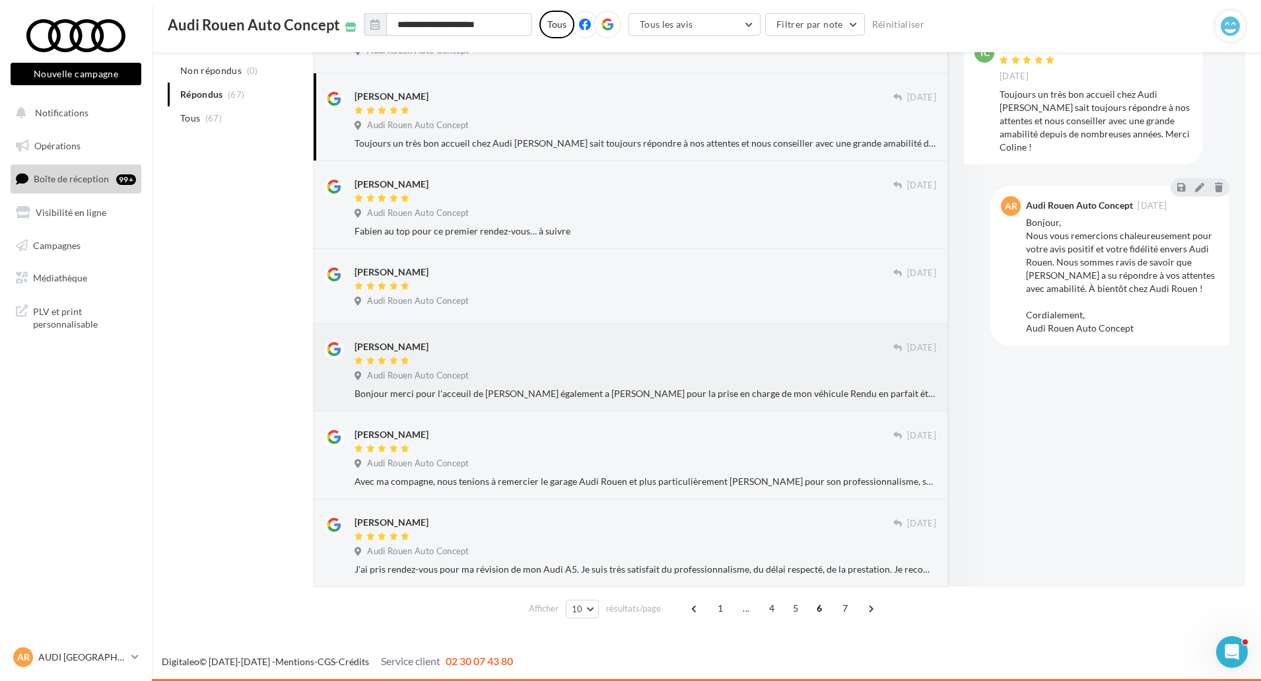
click at [771, 372] on div "Audi Rouen Auto Concept" at bounding box center [646, 377] width 582 height 15
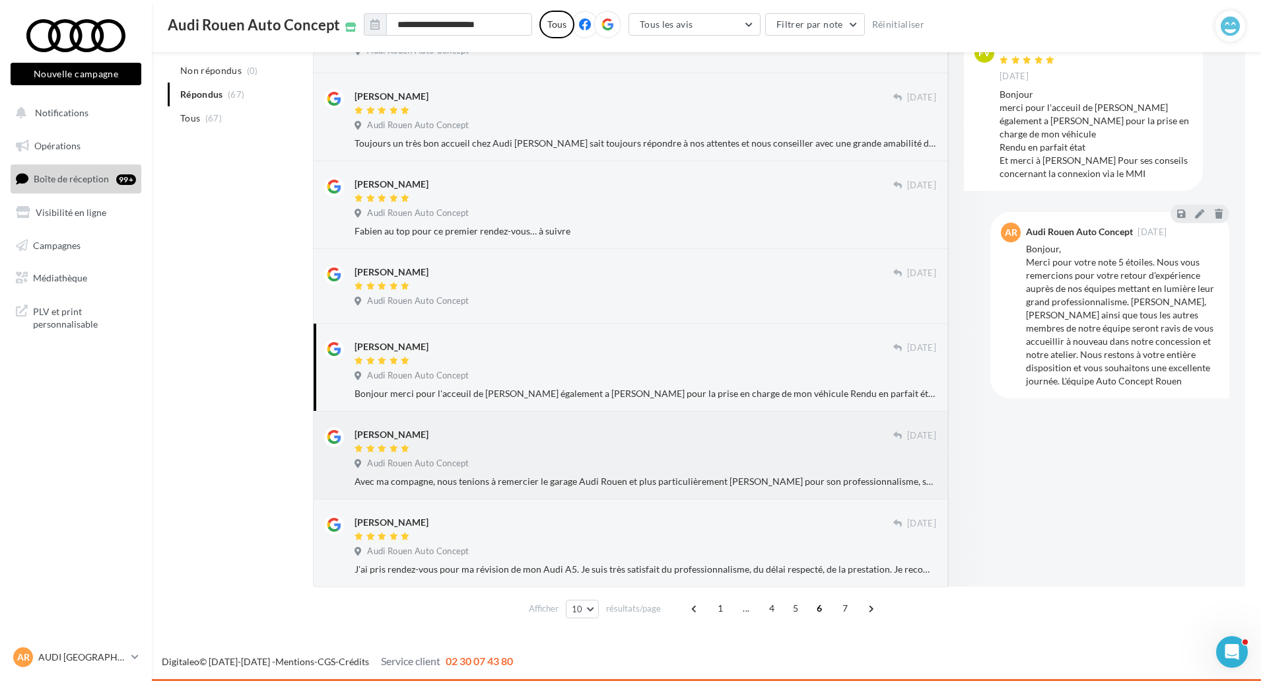
click at [788, 420] on div "Antoine Durand 08 sept. Audi Rouen Auto Concept Avec ma compagne, nous tenions …" at bounding box center [630, 455] width 635 height 88
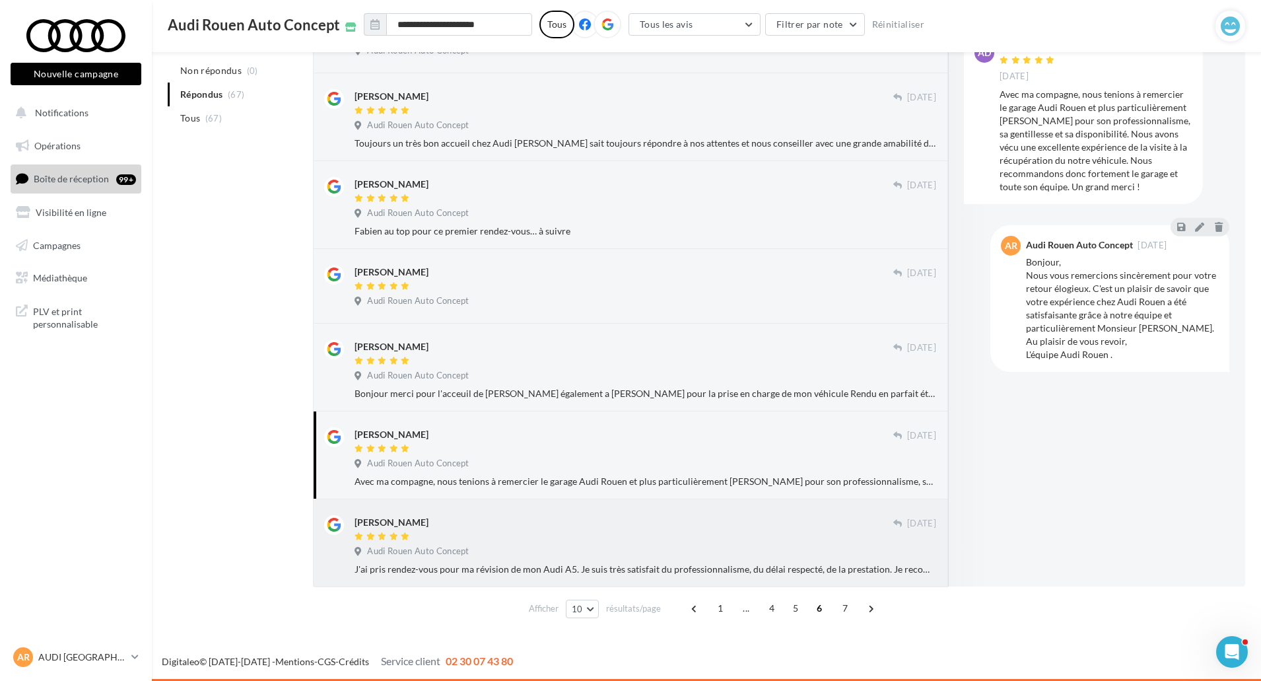
click at [687, 515] on div "Christophe Prevost" at bounding box center [624, 522] width 539 height 14
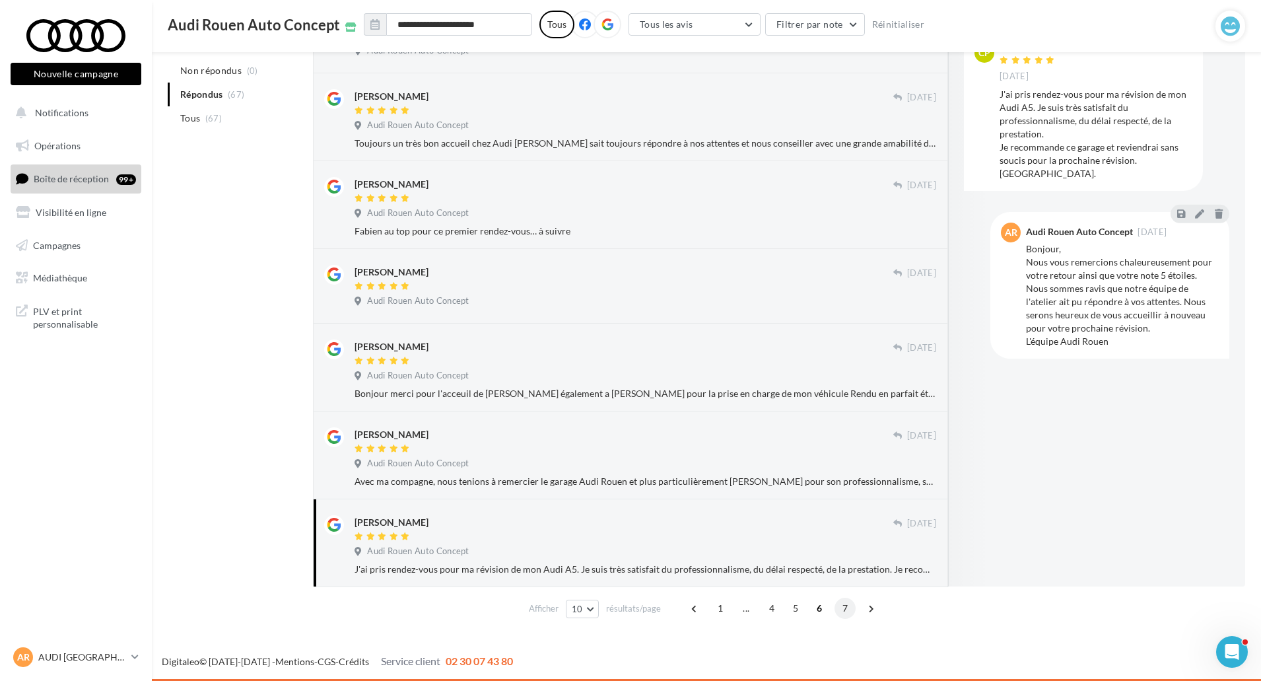
click at [841, 599] on span "7" at bounding box center [845, 608] width 21 height 21
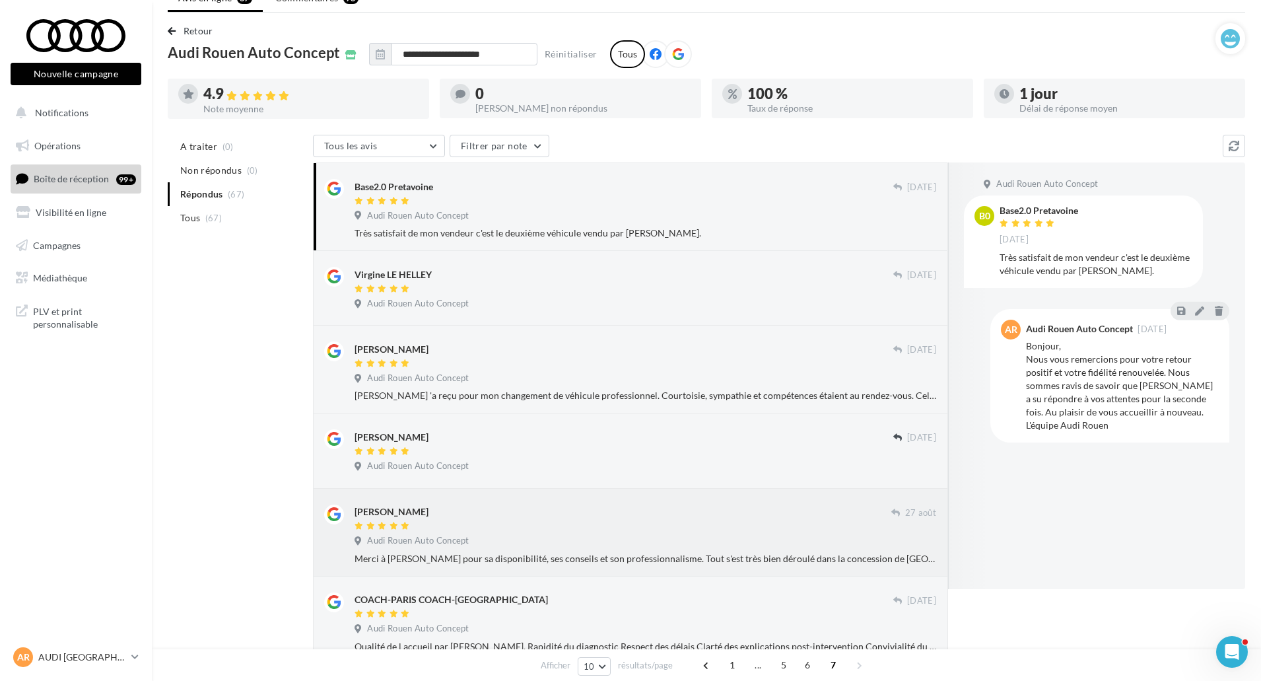
scroll to position [0, 0]
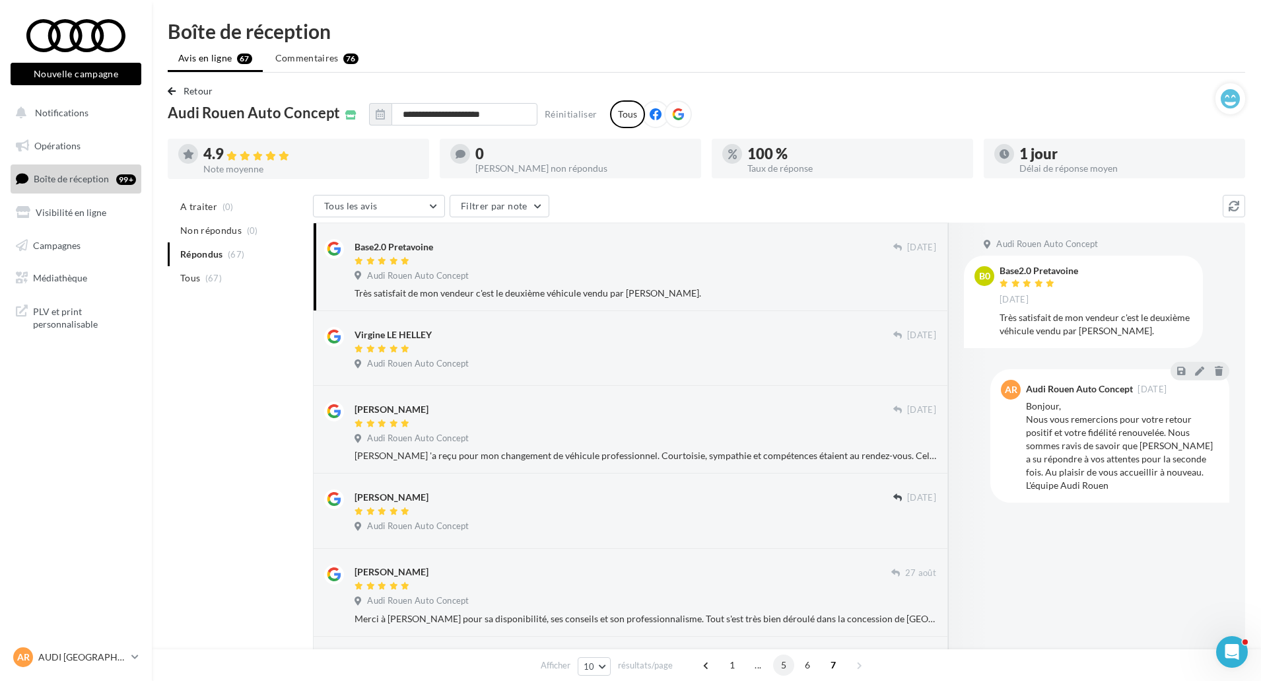
click at [782, 668] on span "5" at bounding box center [783, 664] width 21 height 21
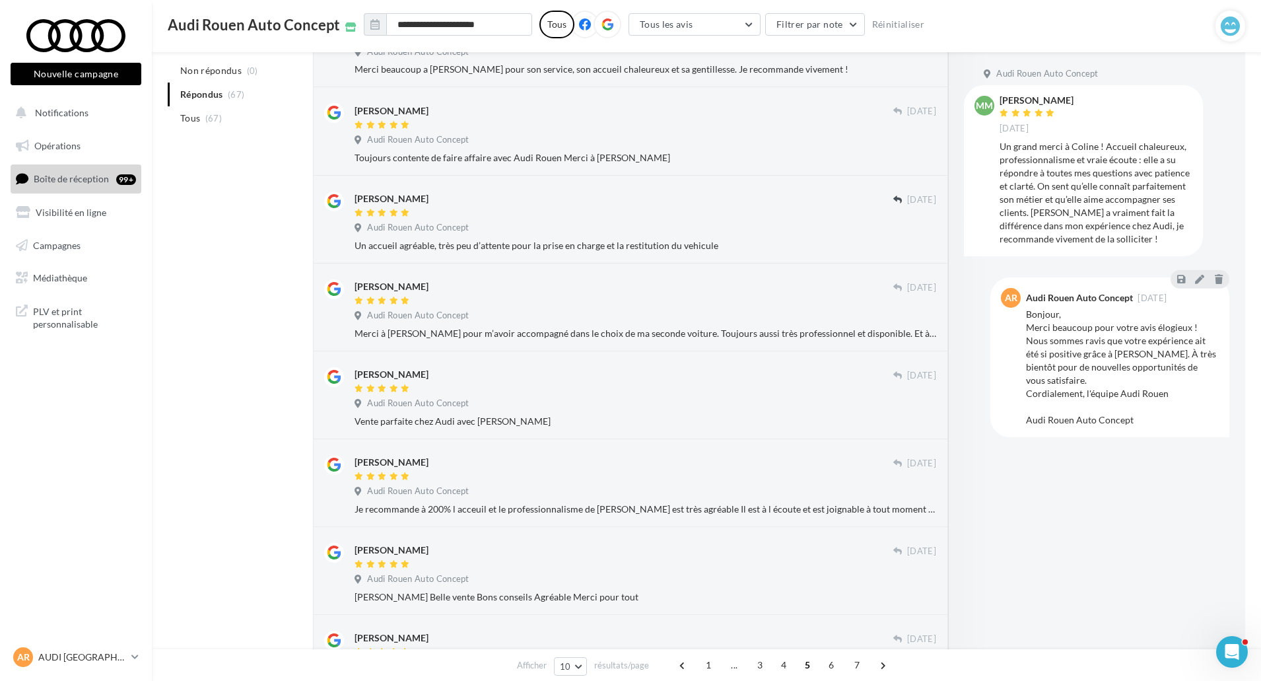
scroll to position [499, 0]
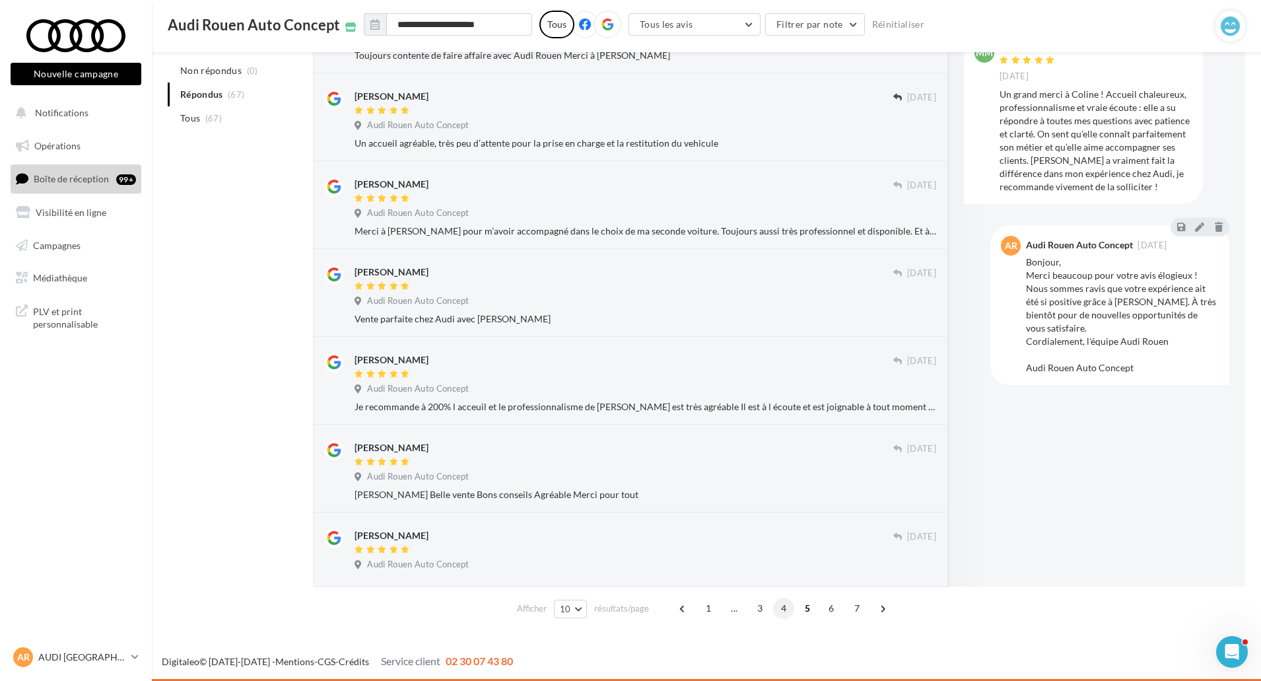
click at [786, 607] on span "4" at bounding box center [783, 608] width 21 height 21
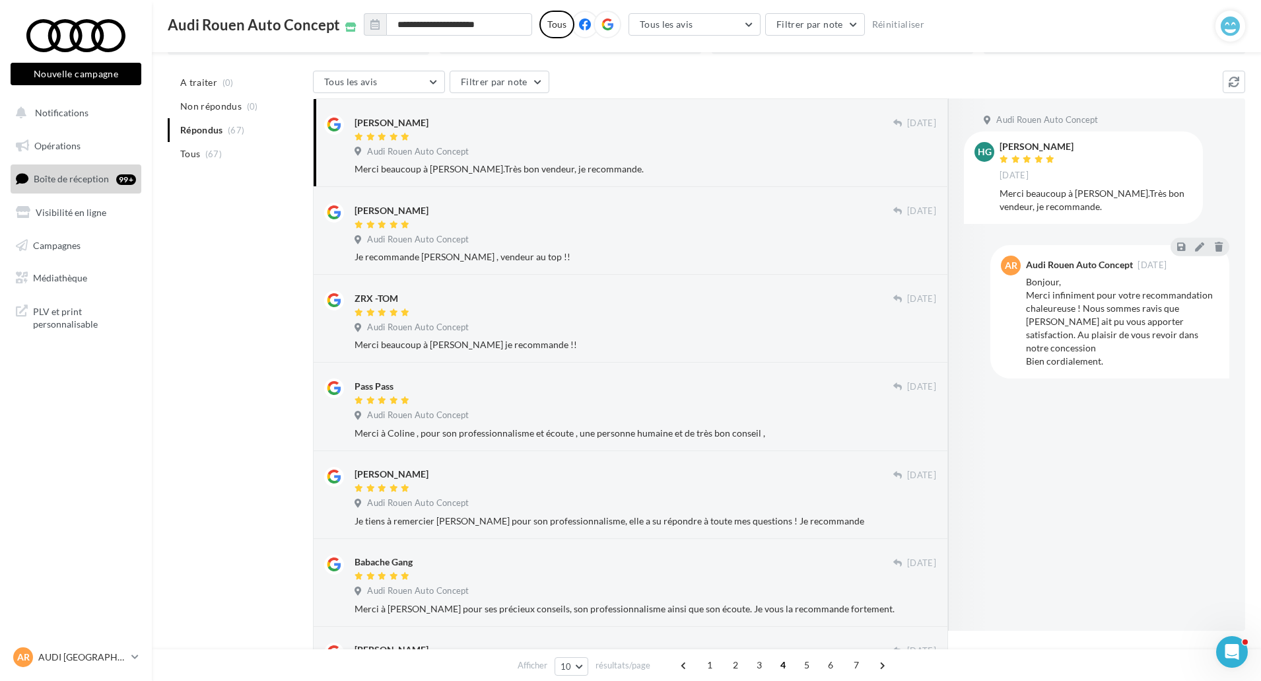
scroll to position [102, 0]
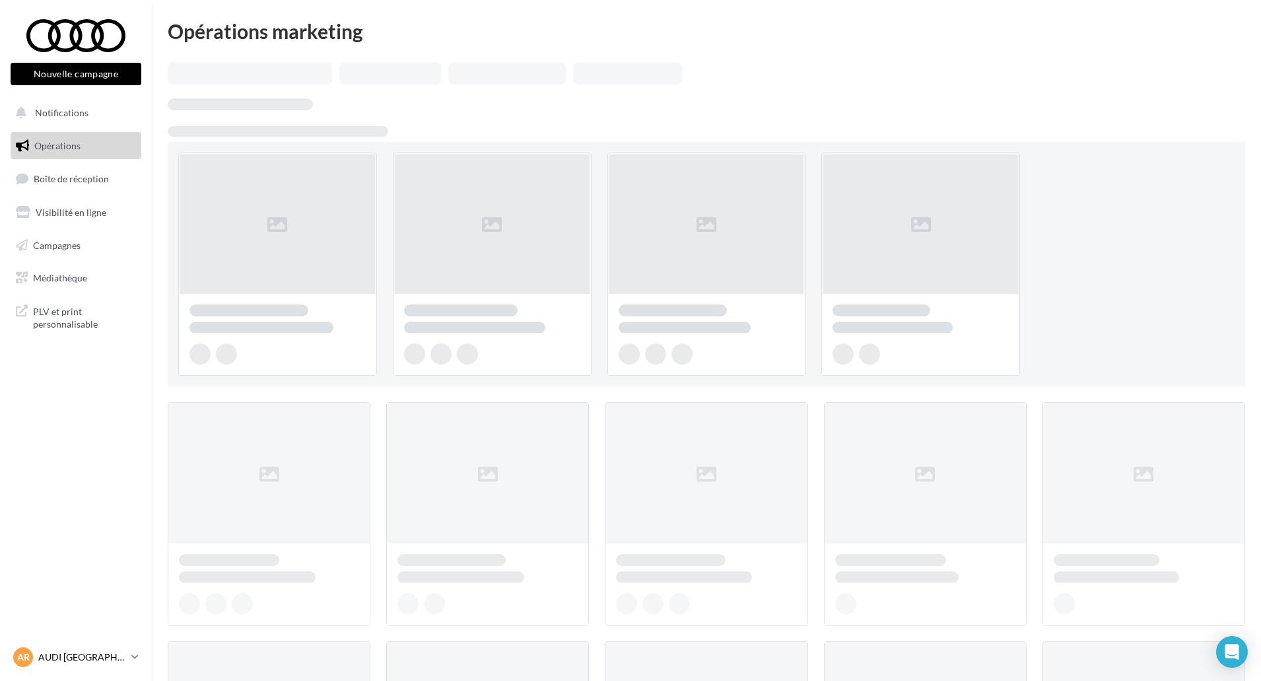
click at [44, 661] on p "AUDI [GEOGRAPHIC_DATA]" at bounding box center [82, 656] width 88 height 13
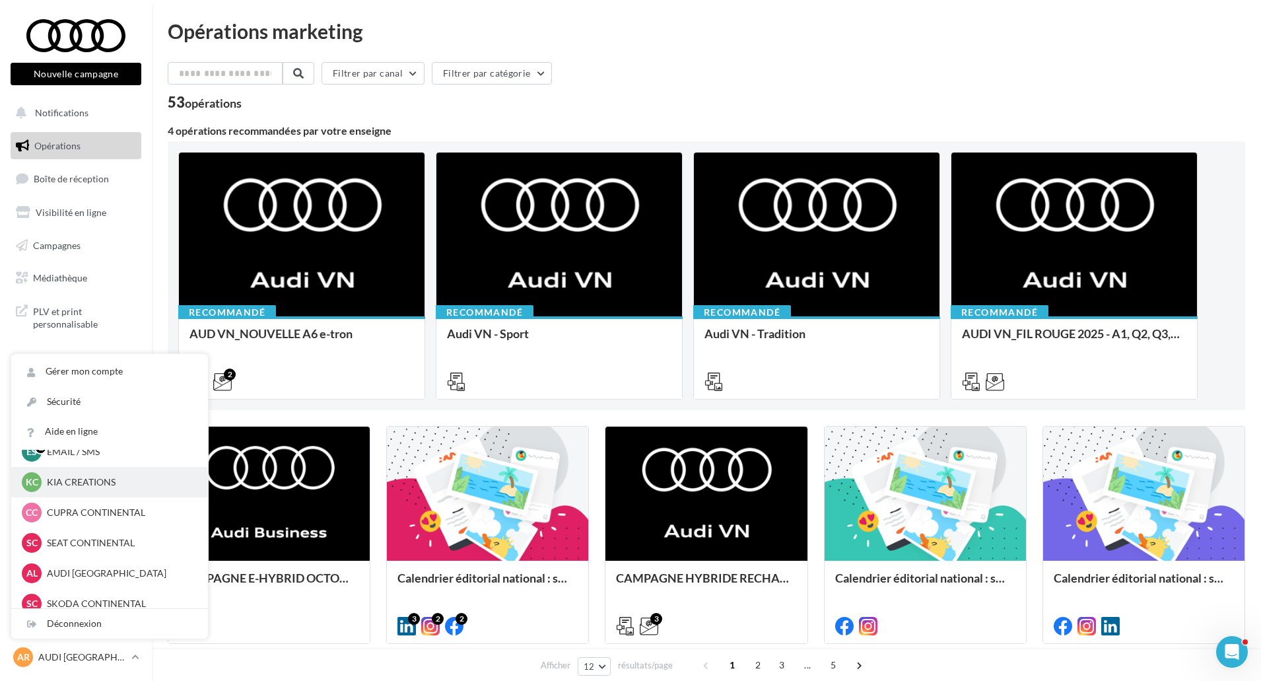
scroll to position [61, 0]
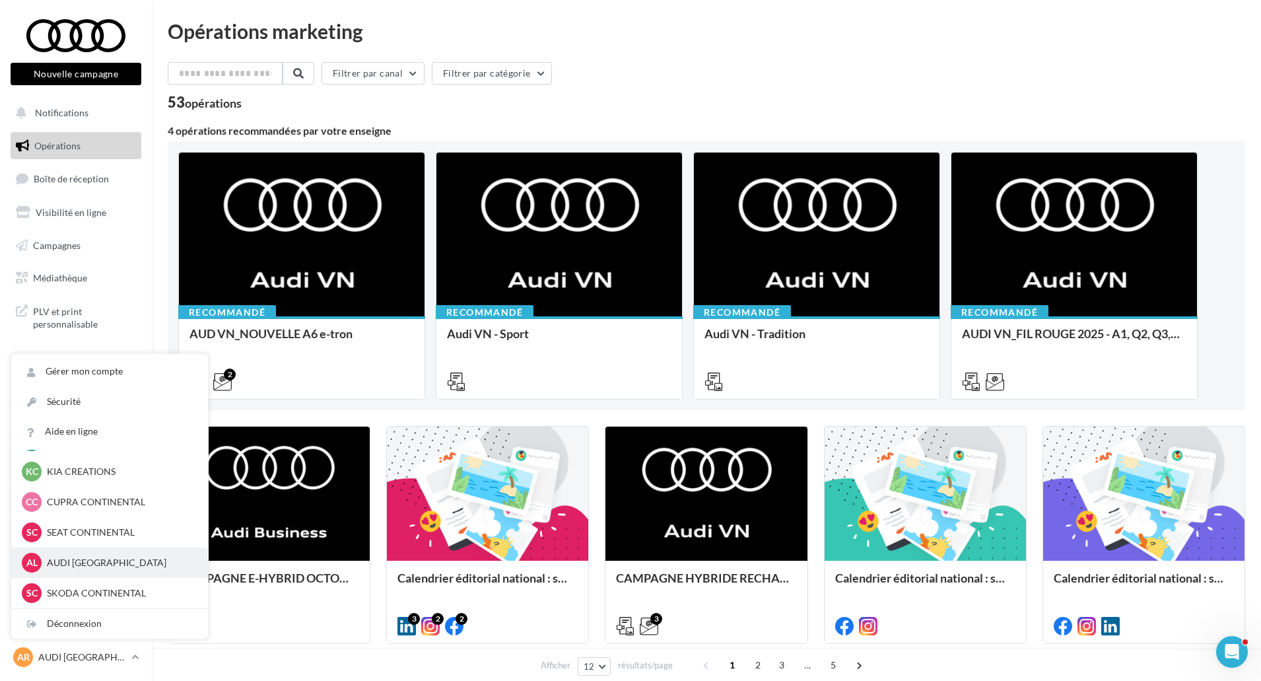
click at [108, 565] on p "AUDI LE HAVRE" at bounding box center [119, 562] width 145 height 13
